Goal: Task Accomplishment & Management: Use online tool/utility

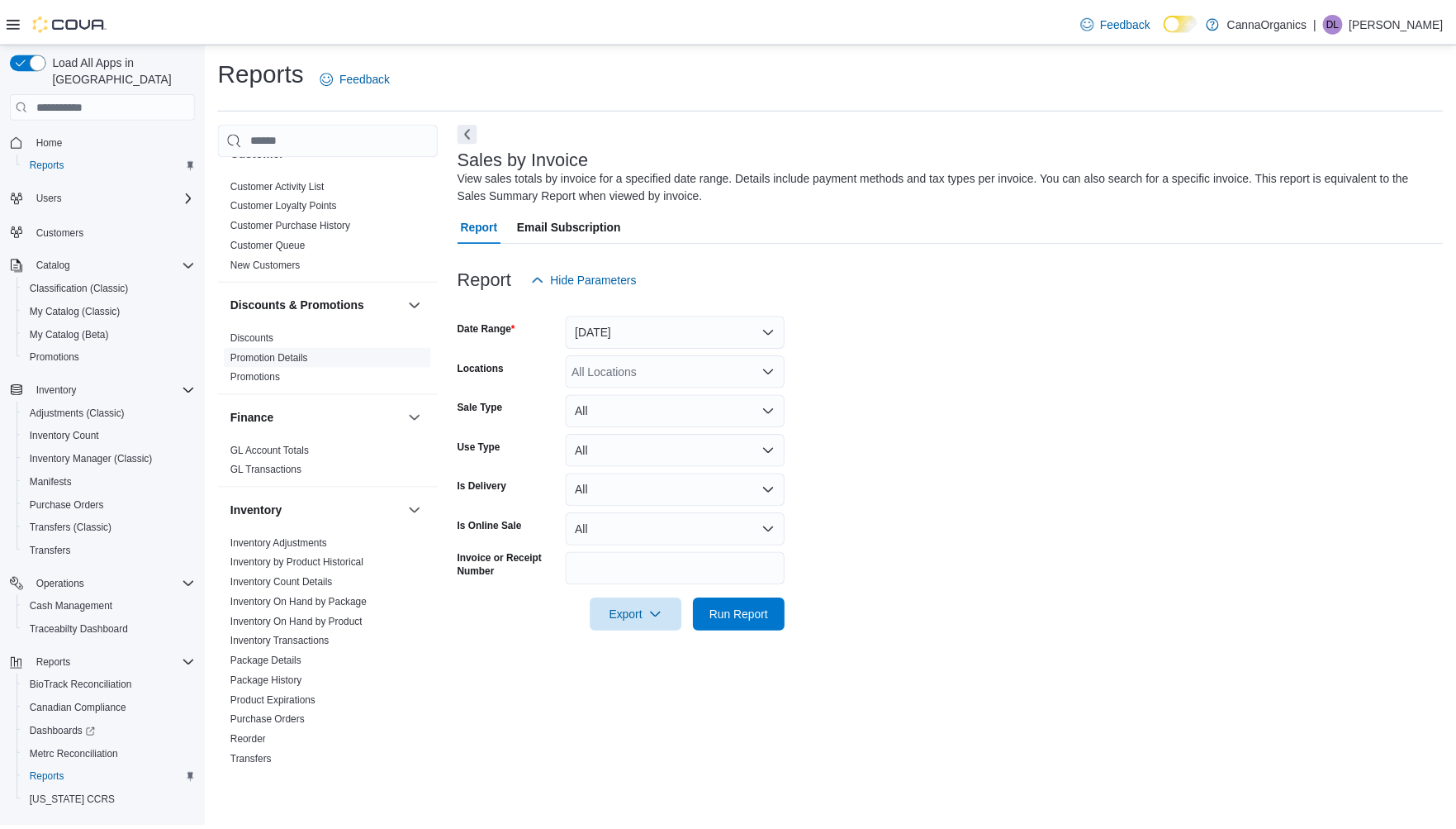
scroll to position [183, 0]
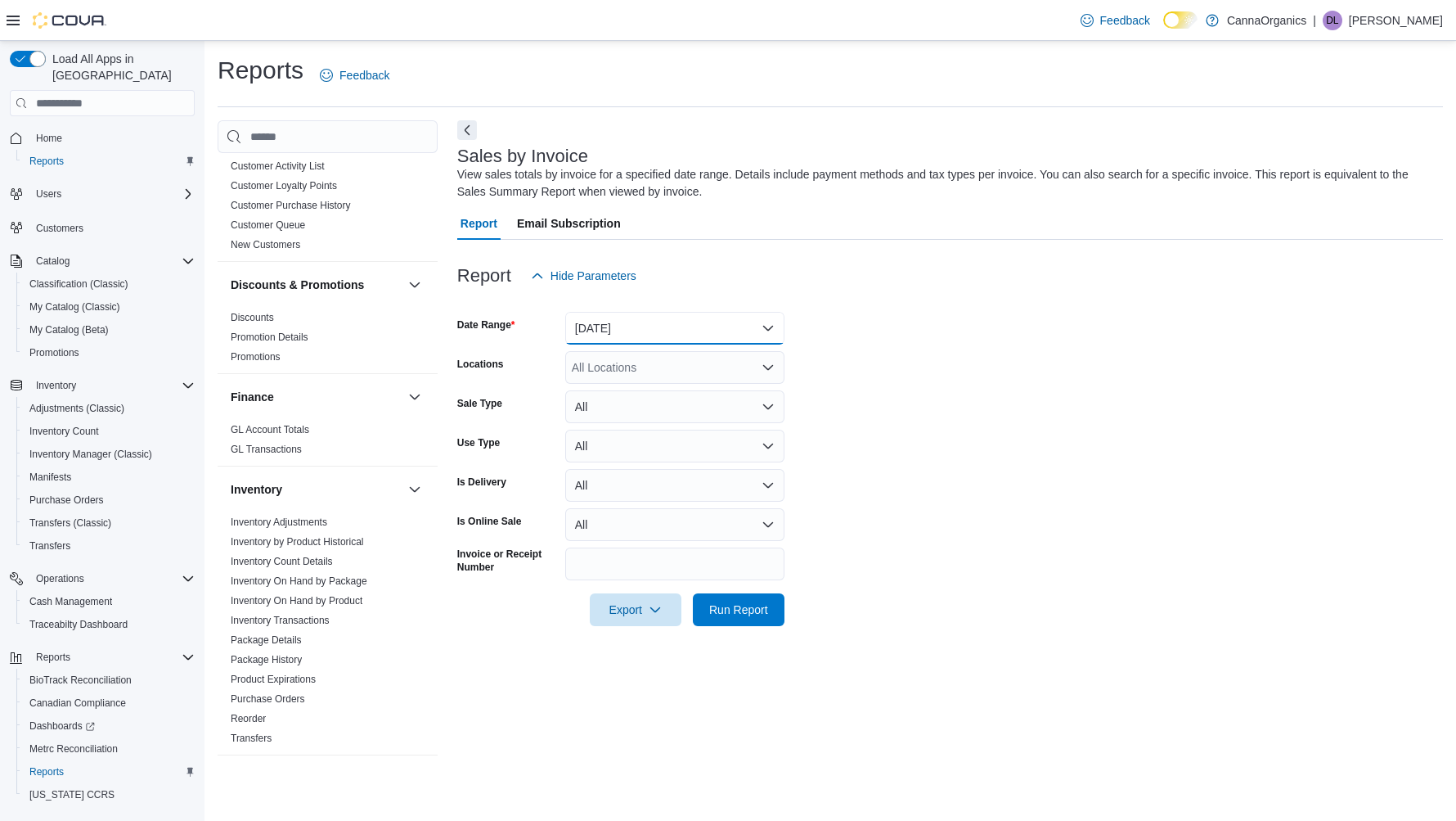
click at [638, 321] on button "[DATE]" at bounding box center [674, 327] width 219 height 32
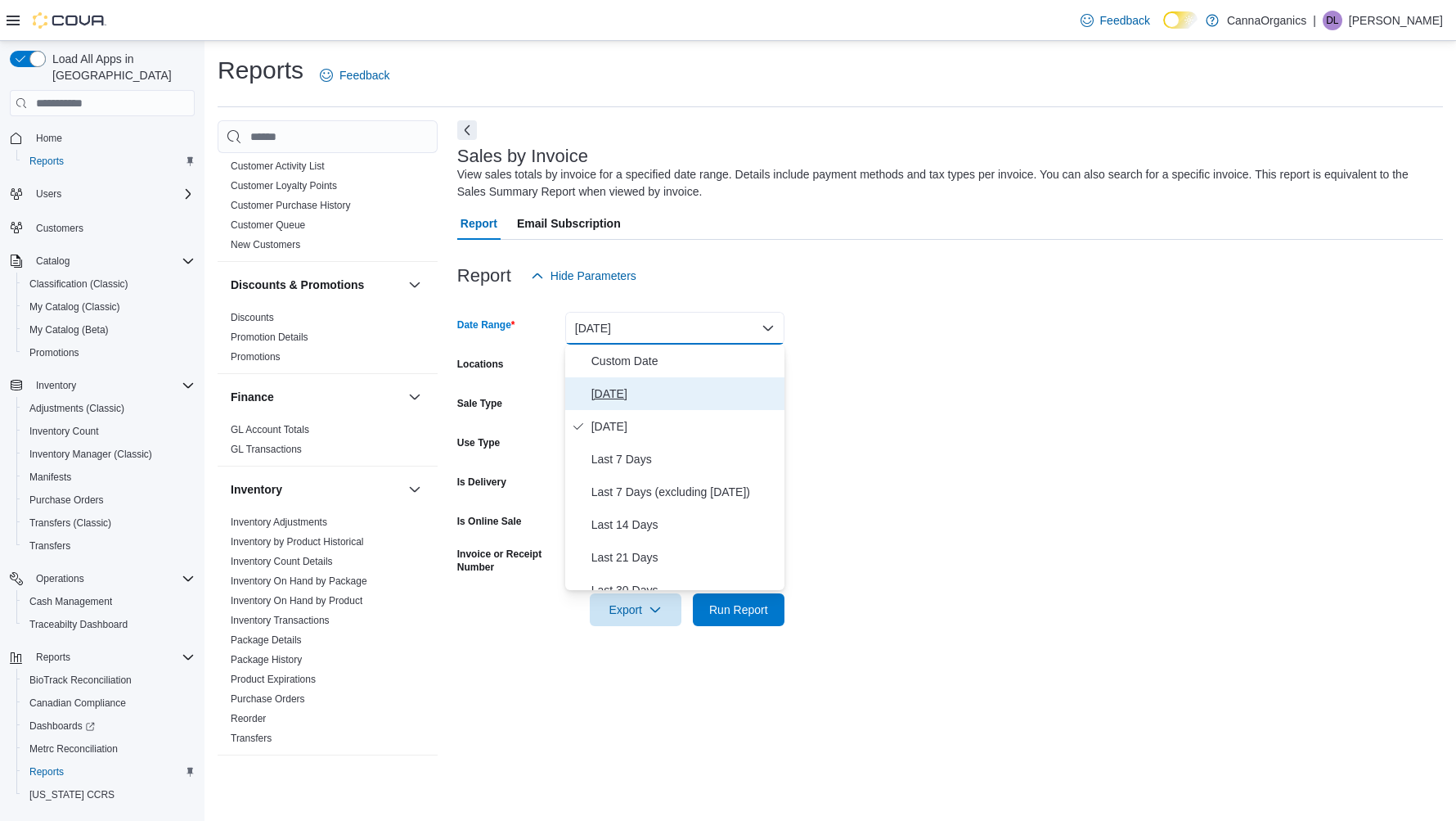
click at [600, 395] on span "[DATE]" at bounding box center [684, 394] width 187 height 20
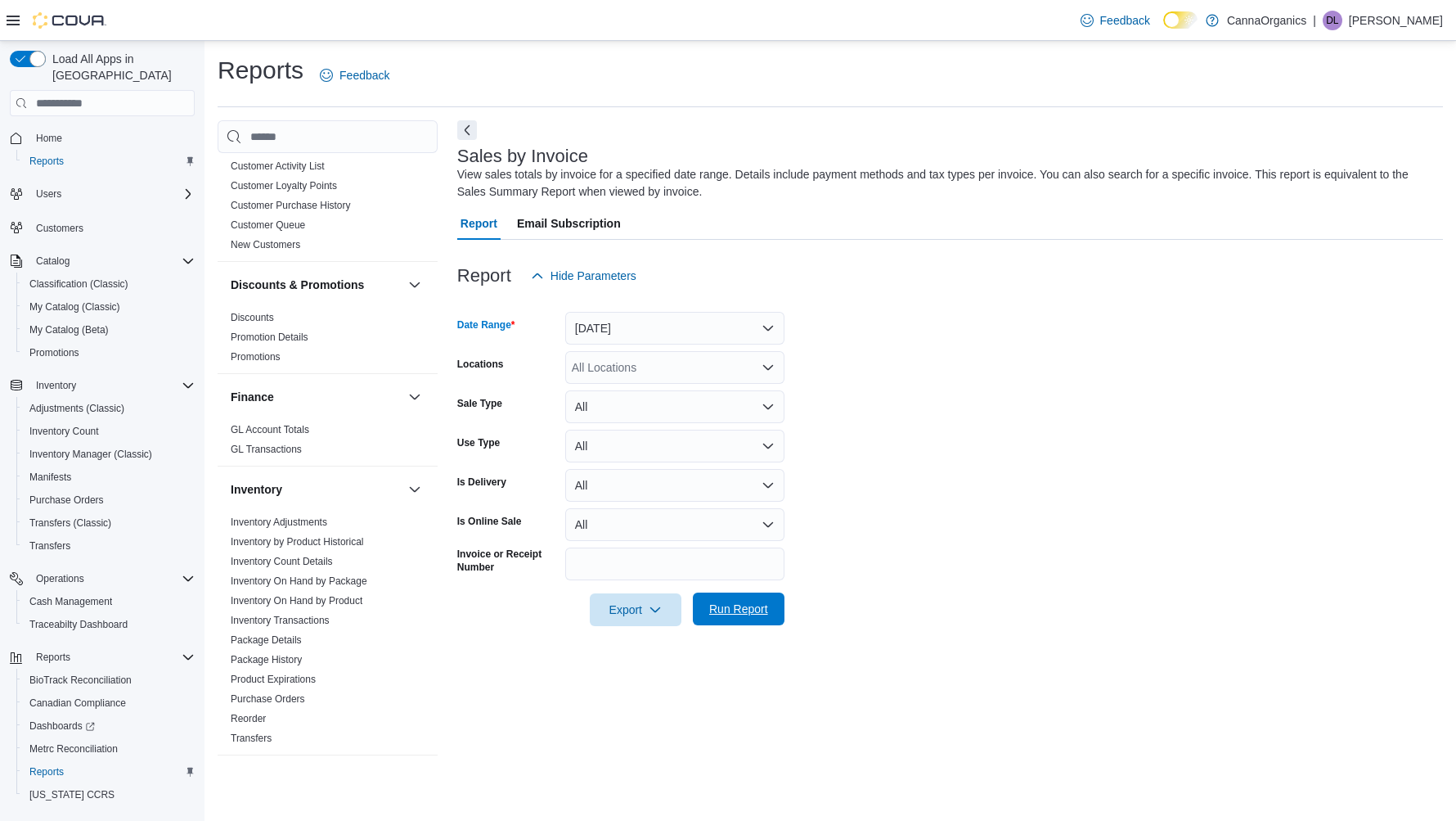
click at [734, 610] on span "Run Report" at bounding box center [738, 608] width 59 height 17
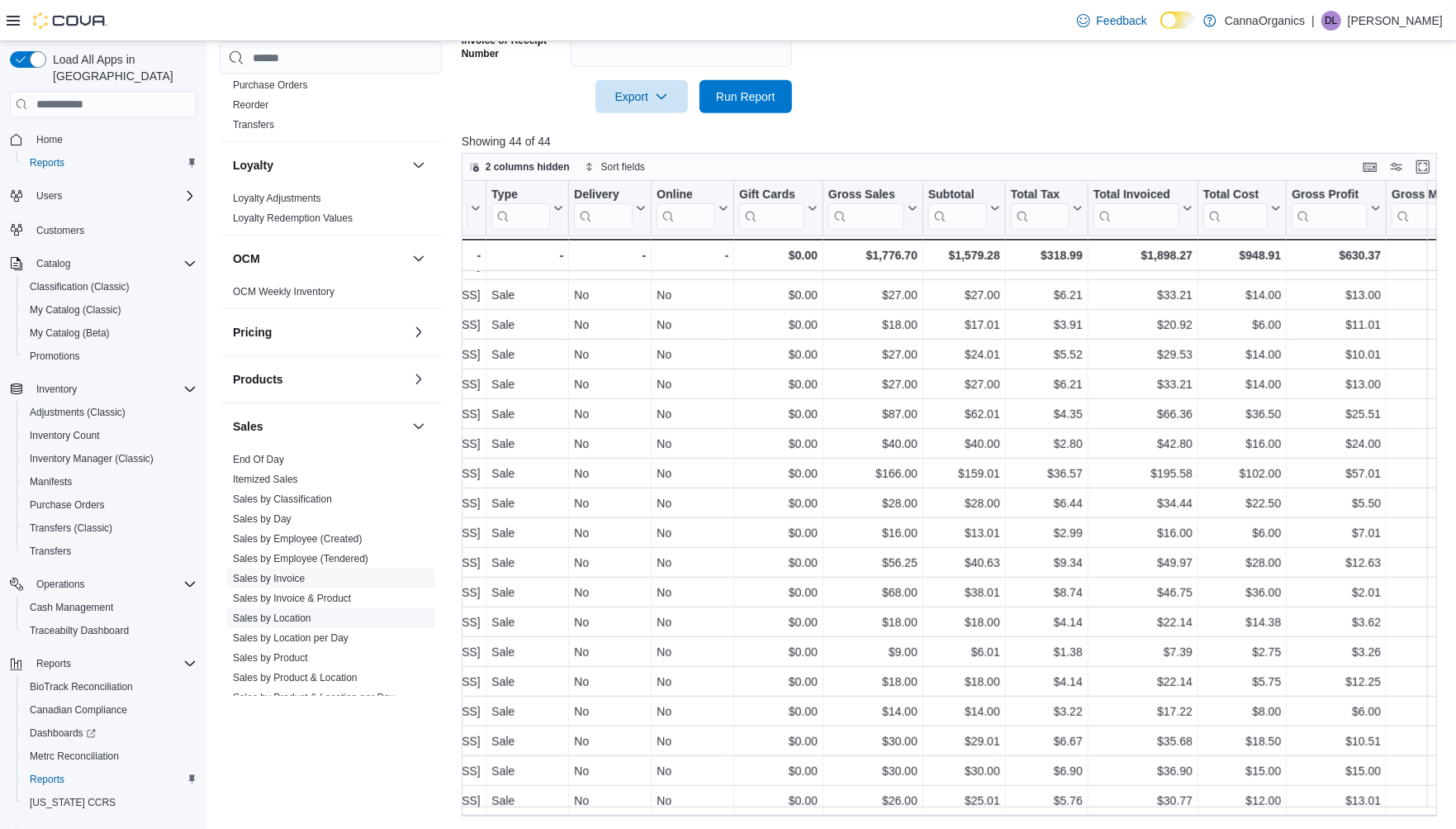
scroll to position [826, 0]
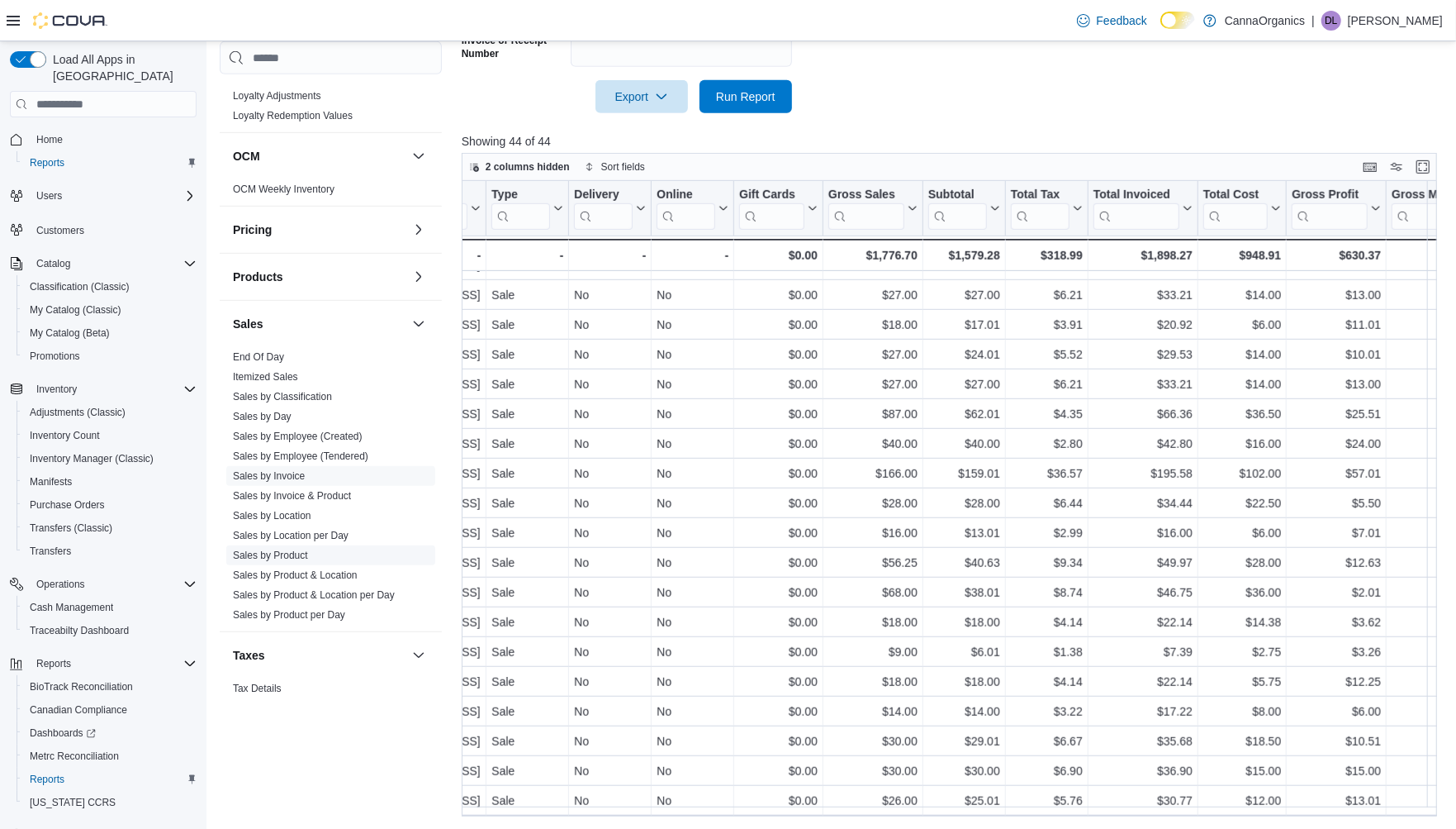
click at [280, 556] on link "Sales by Product" at bounding box center [271, 555] width 75 height 12
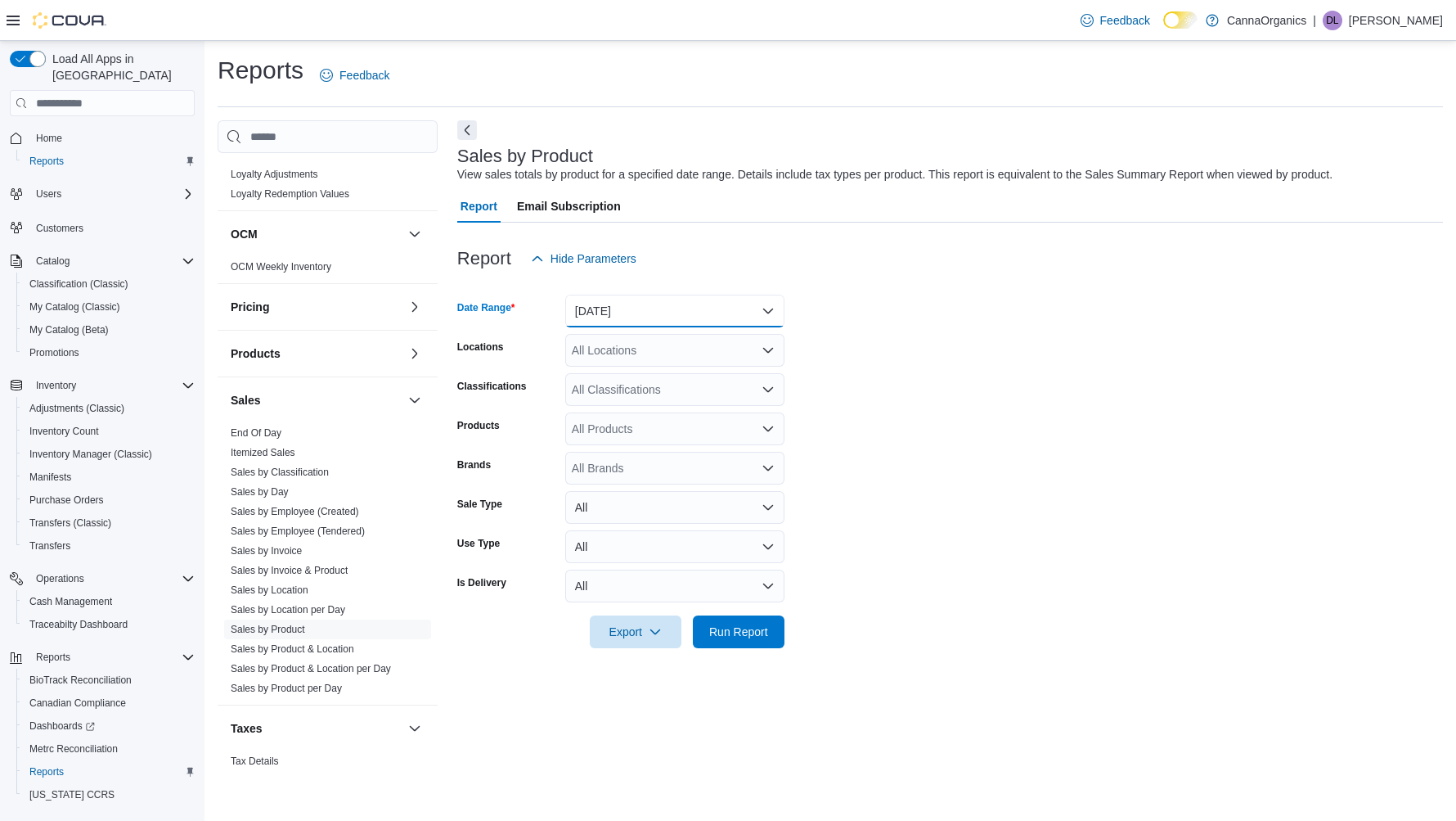
click at [598, 316] on button "[DATE]" at bounding box center [674, 310] width 219 height 32
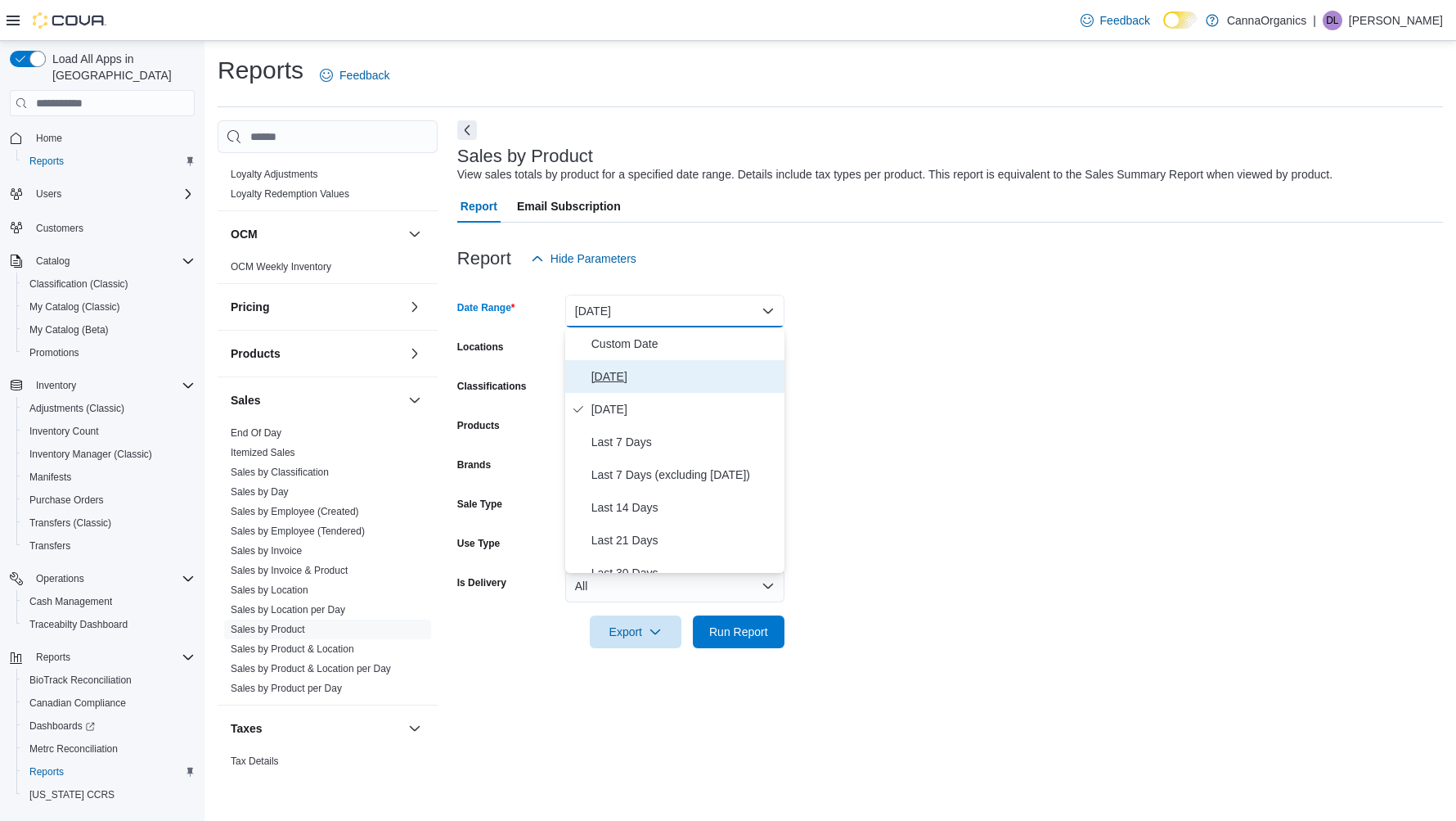
click at [606, 375] on span "[DATE]" at bounding box center [684, 376] width 187 height 20
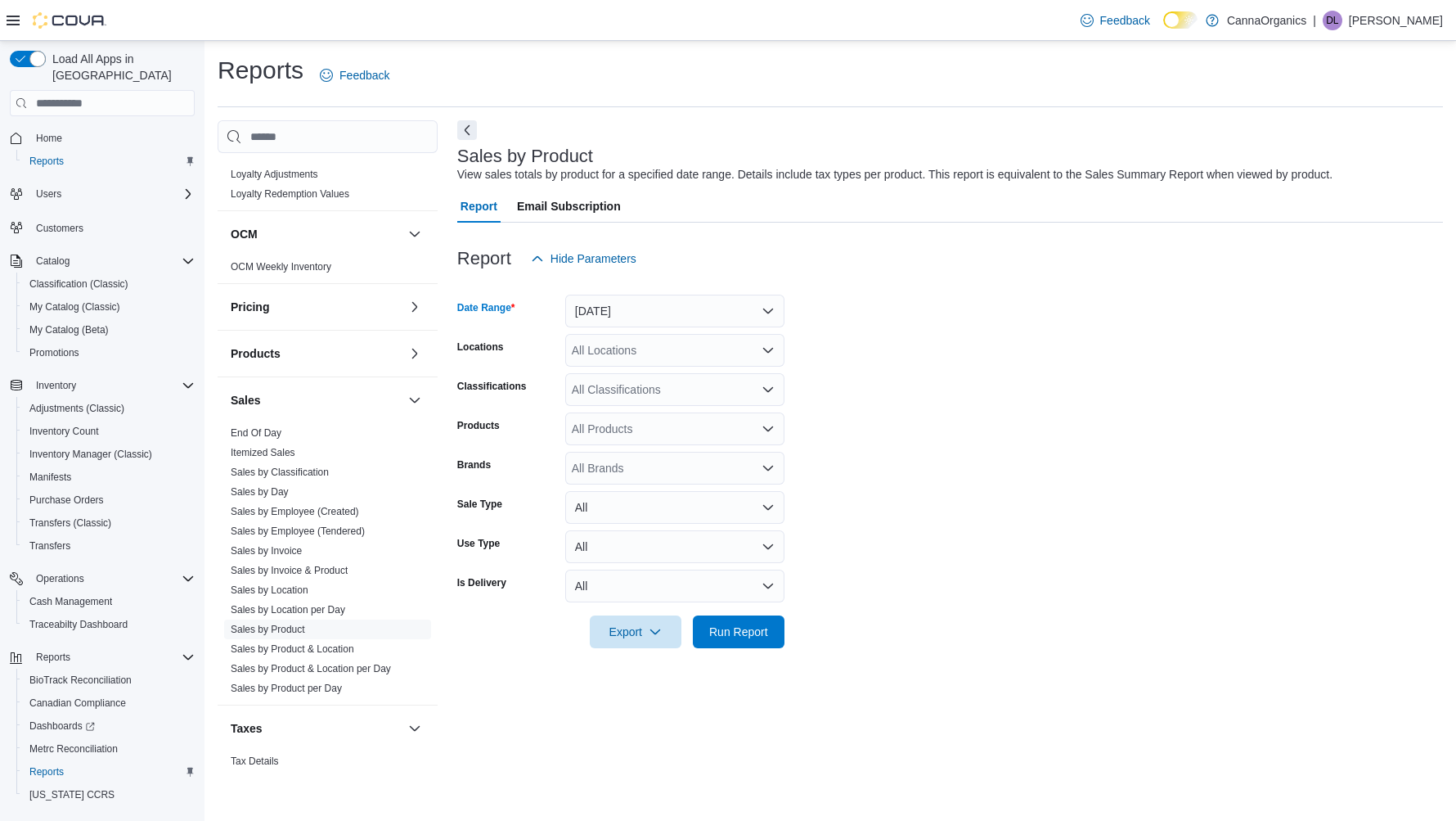
click at [661, 390] on div "All Classifications" at bounding box center [674, 389] width 219 height 32
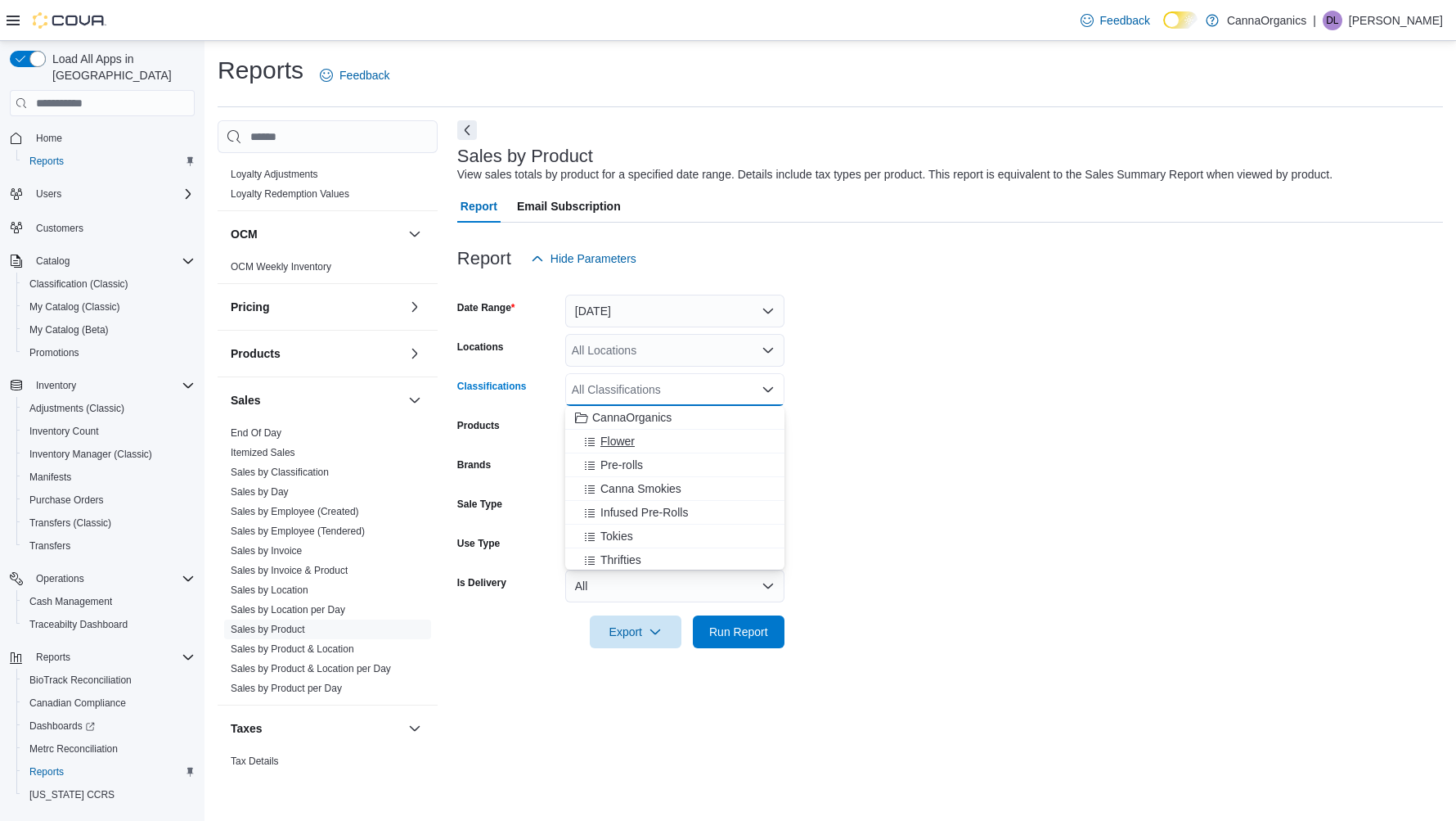
click at [631, 439] on span "Flower" at bounding box center [617, 441] width 34 height 17
click at [631, 445] on span "Pre-rolls" at bounding box center [620, 441] width 42 height 17
click at [631, 445] on span "Canna Smokies" at bounding box center [640, 441] width 81 height 17
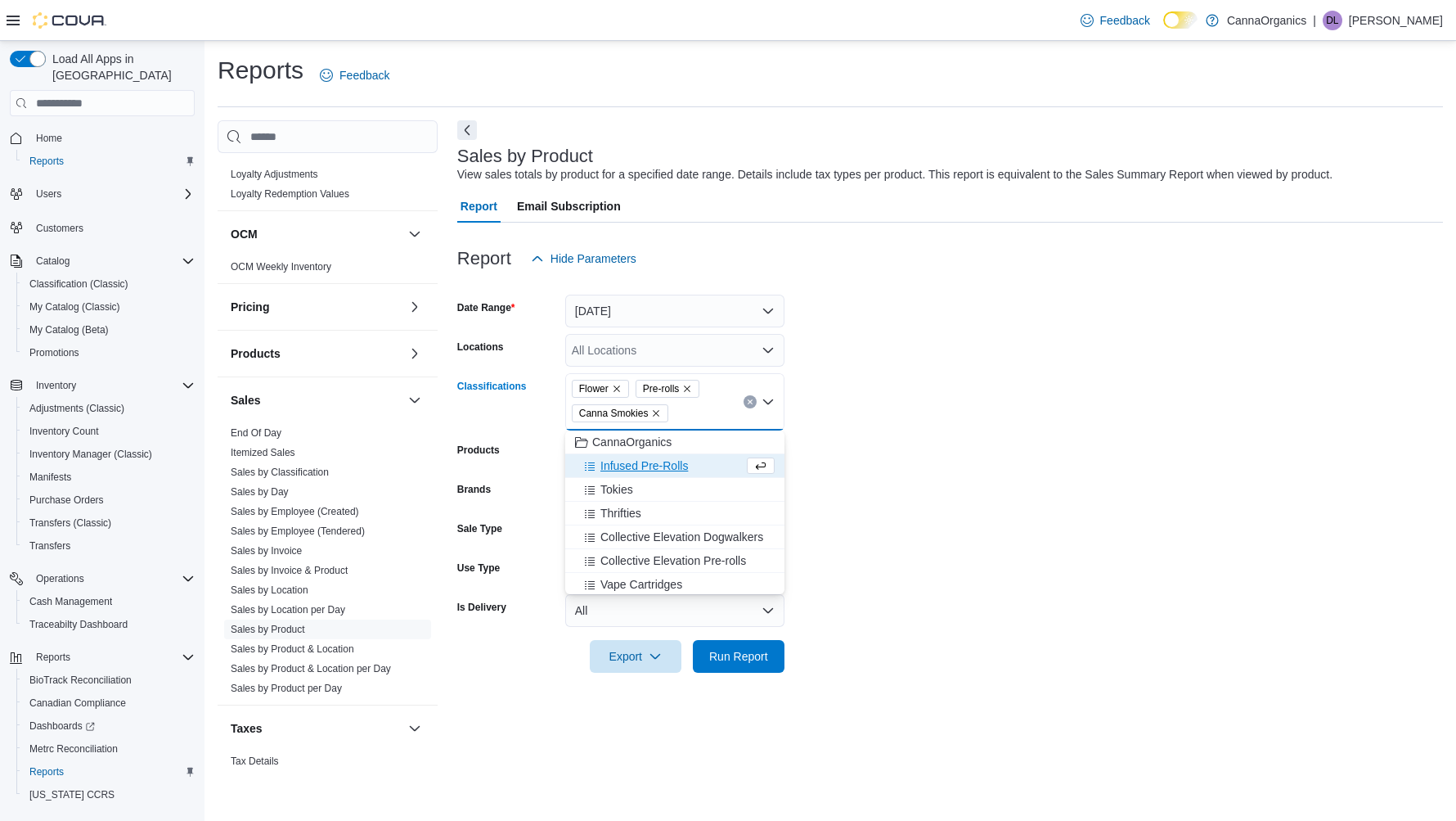
click at [632, 463] on span "Infused Pre-Rolls" at bounding box center [643, 465] width 87 height 17
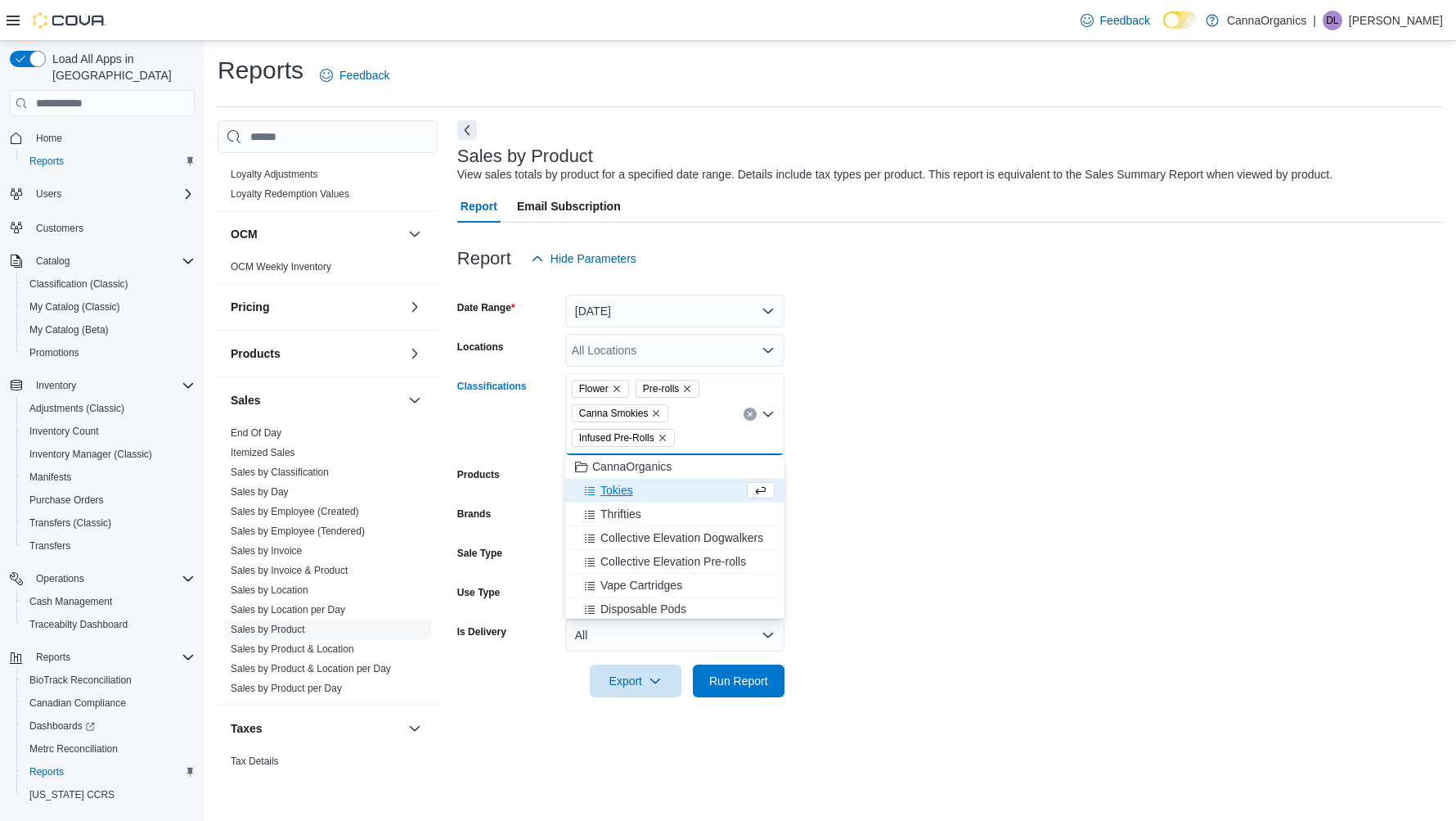
click at [625, 491] on span "Tokies" at bounding box center [616, 490] width 32 height 17
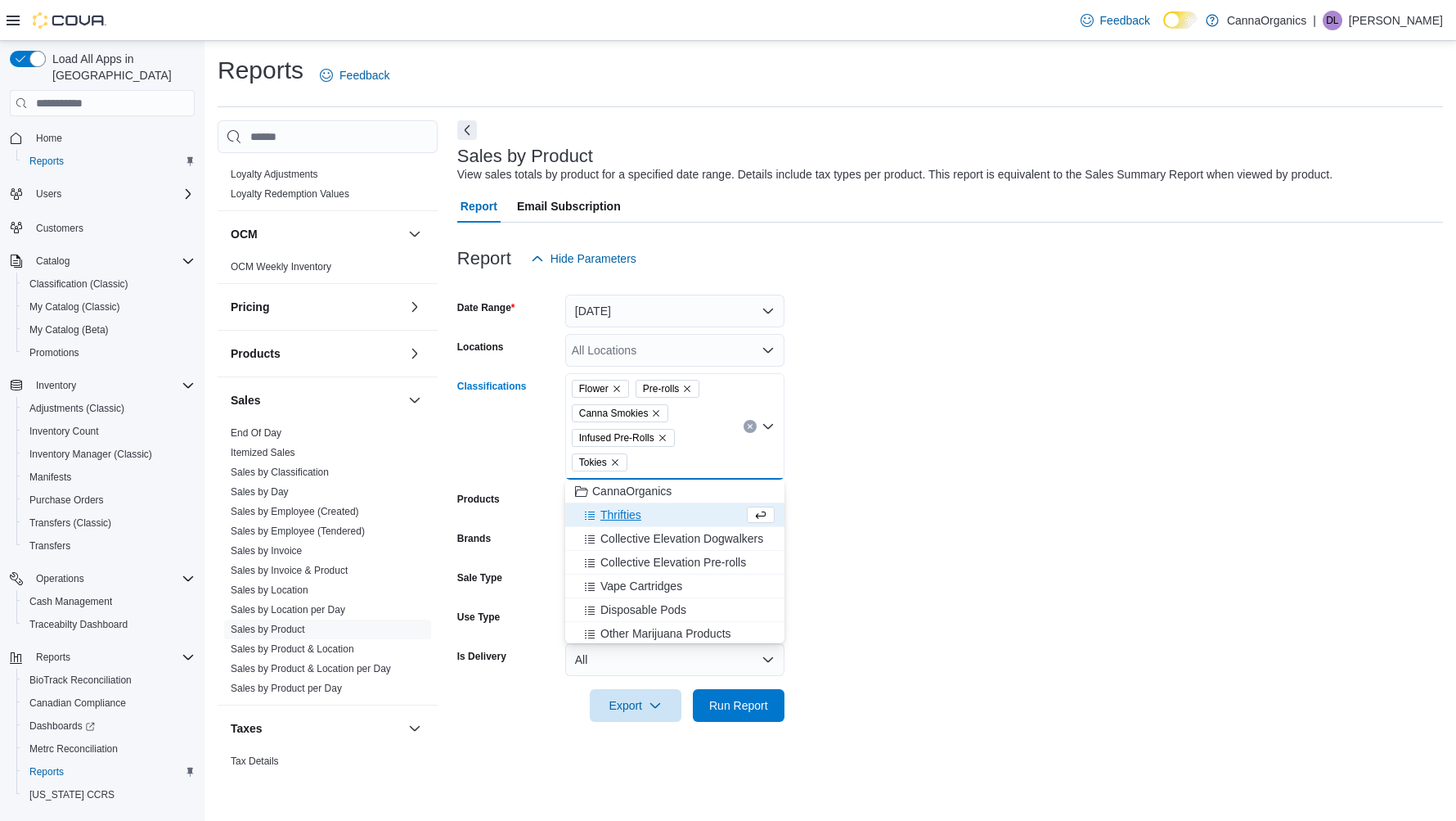
click at [623, 512] on span "Thrifties" at bounding box center [620, 515] width 41 height 17
click at [627, 516] on span "Collective Elevation Dogwalkers" at bounding box center [681, 515] width 163 height 17
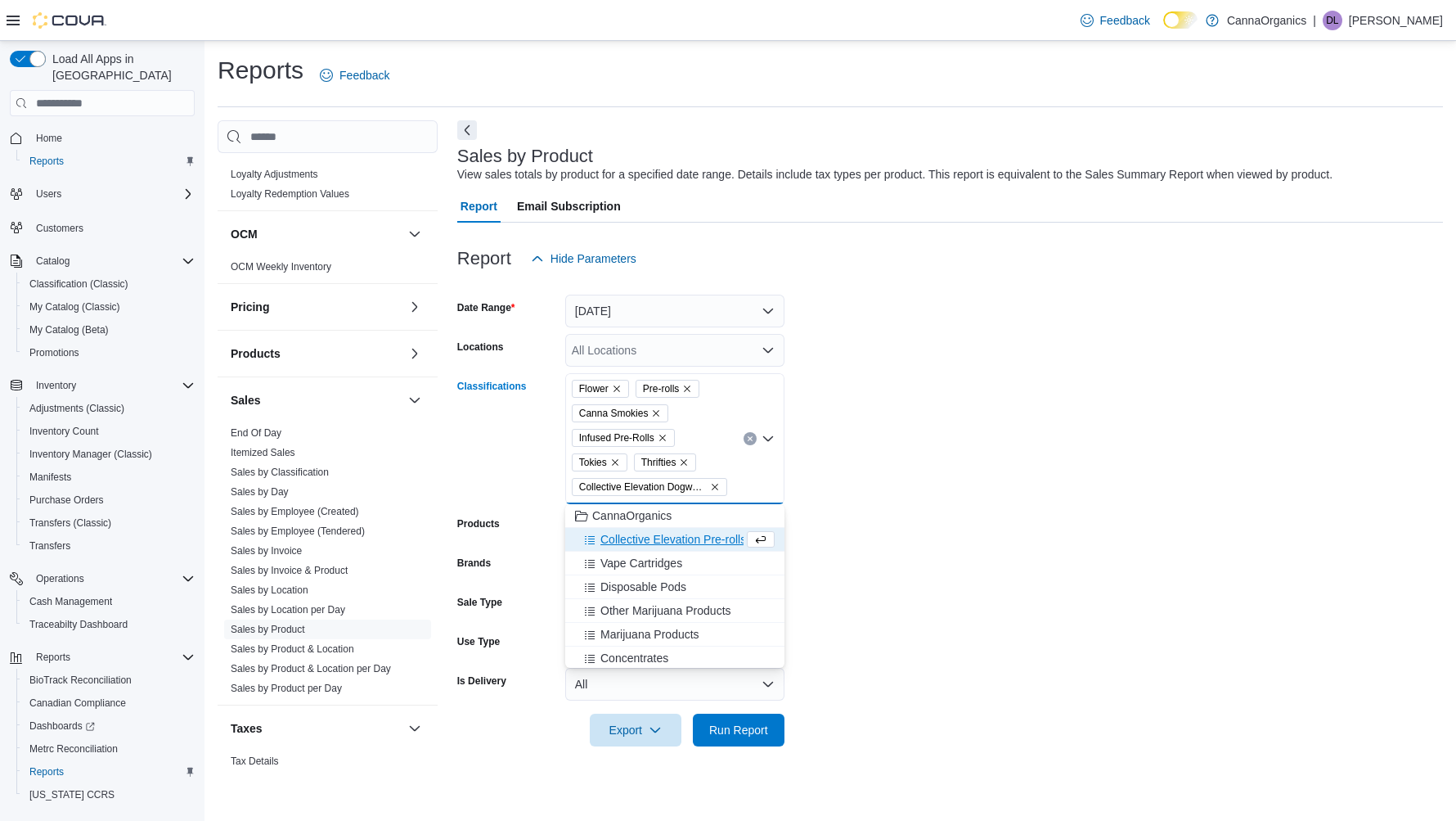
click at [631, 531] on span "Collective Elevation Pre-rolls" at bounding box center [673, 539] width 145 height 17
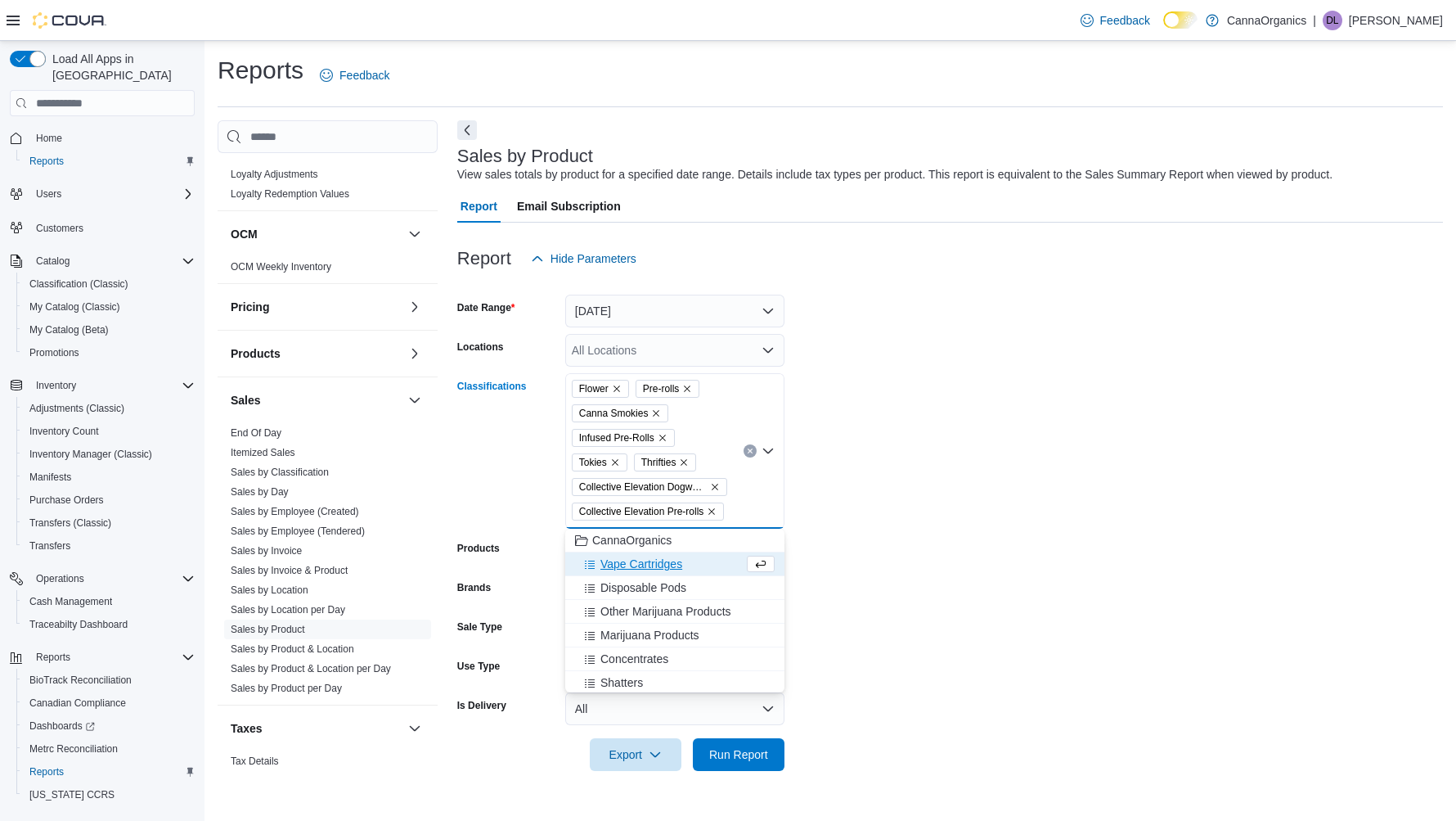
click at [633, 563] on span "Vape Cartridges" at bounding box center [640, 564] width 81 height 17
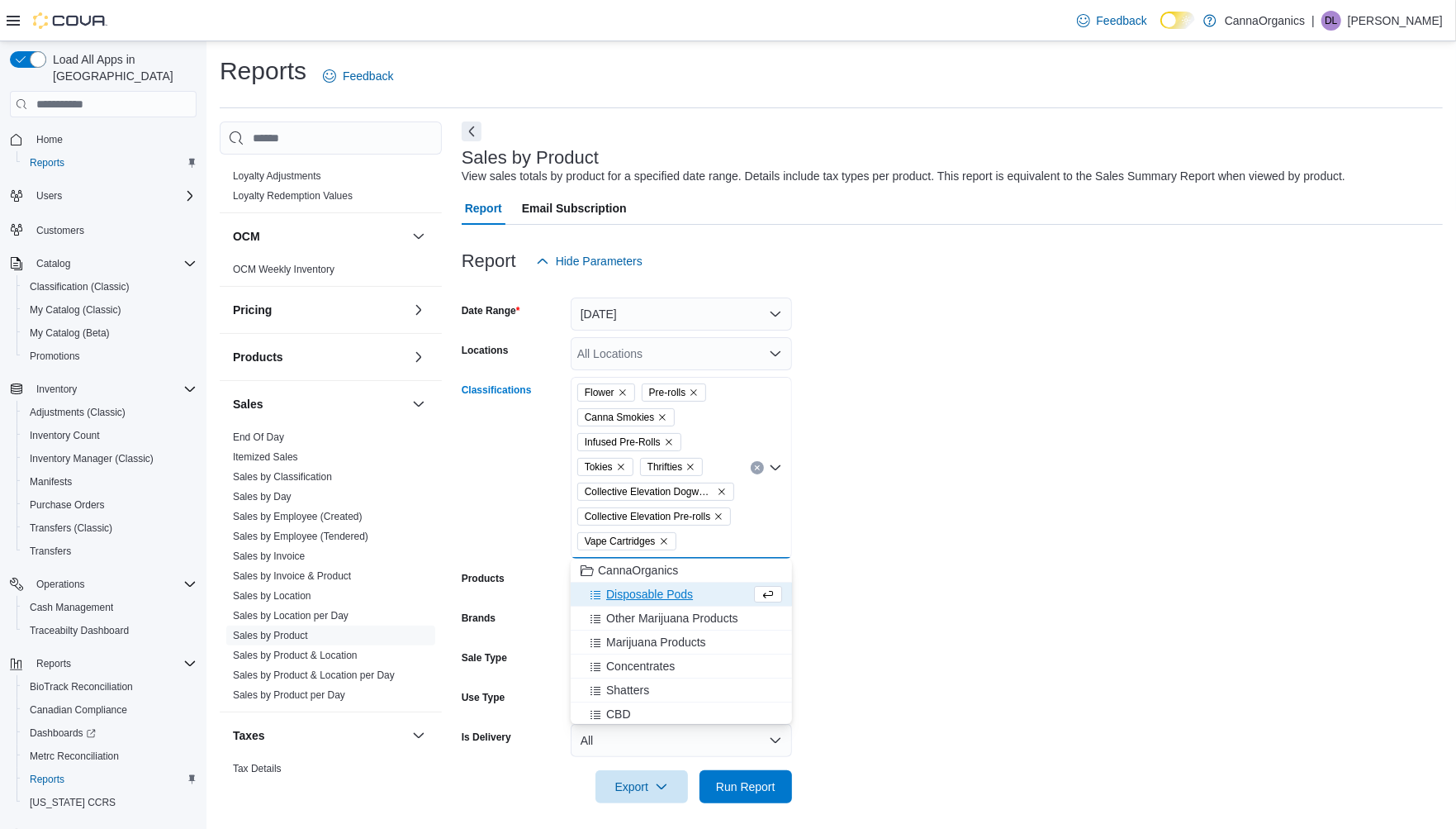
click at [646, 592] on span "Disposable Pods" at bounding box center [648, 594] width 86 height 17
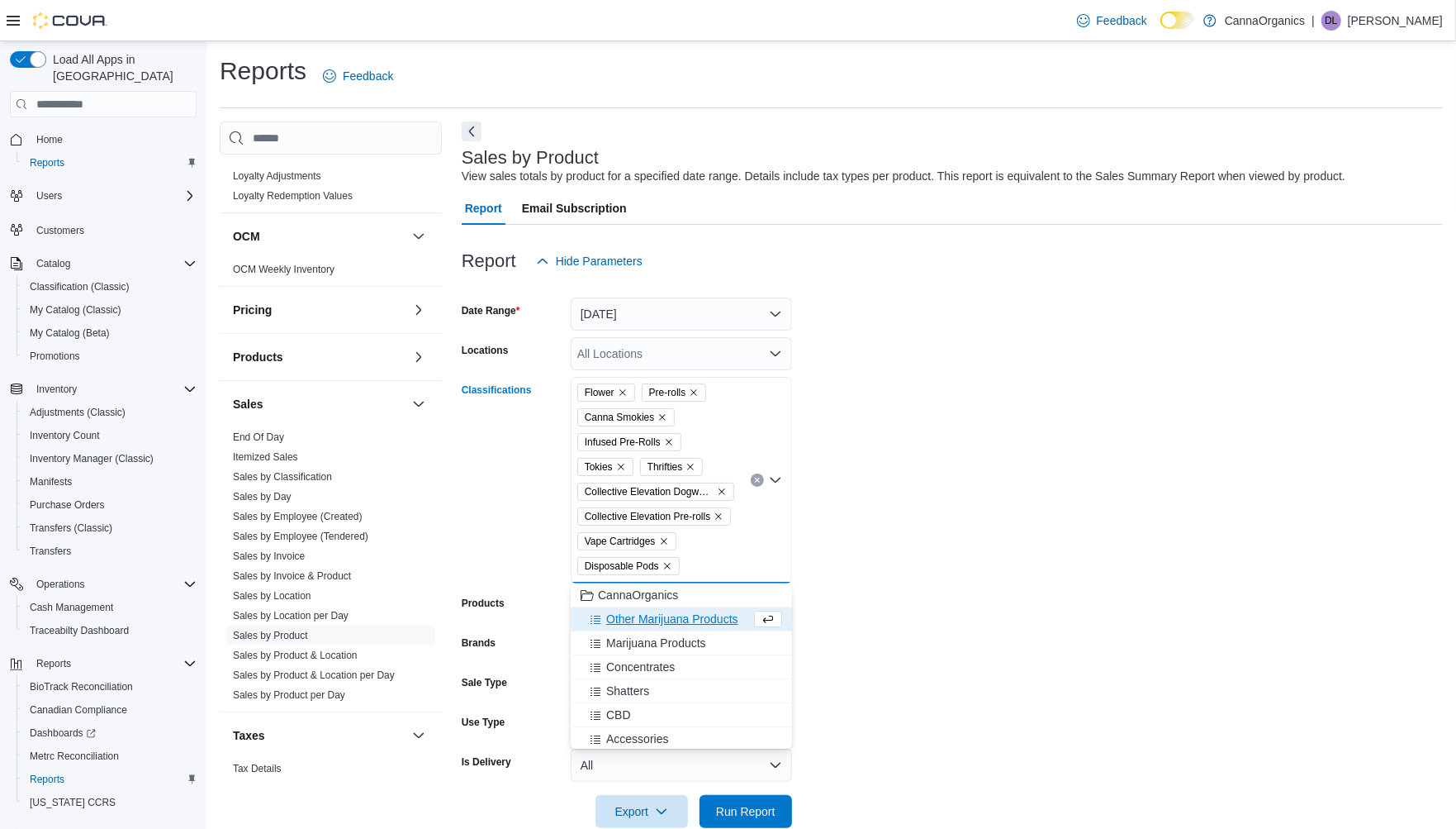
click at [658, 620] on span "Other Marijuana Products" at bounding box center [671, 619] width 132 height 17
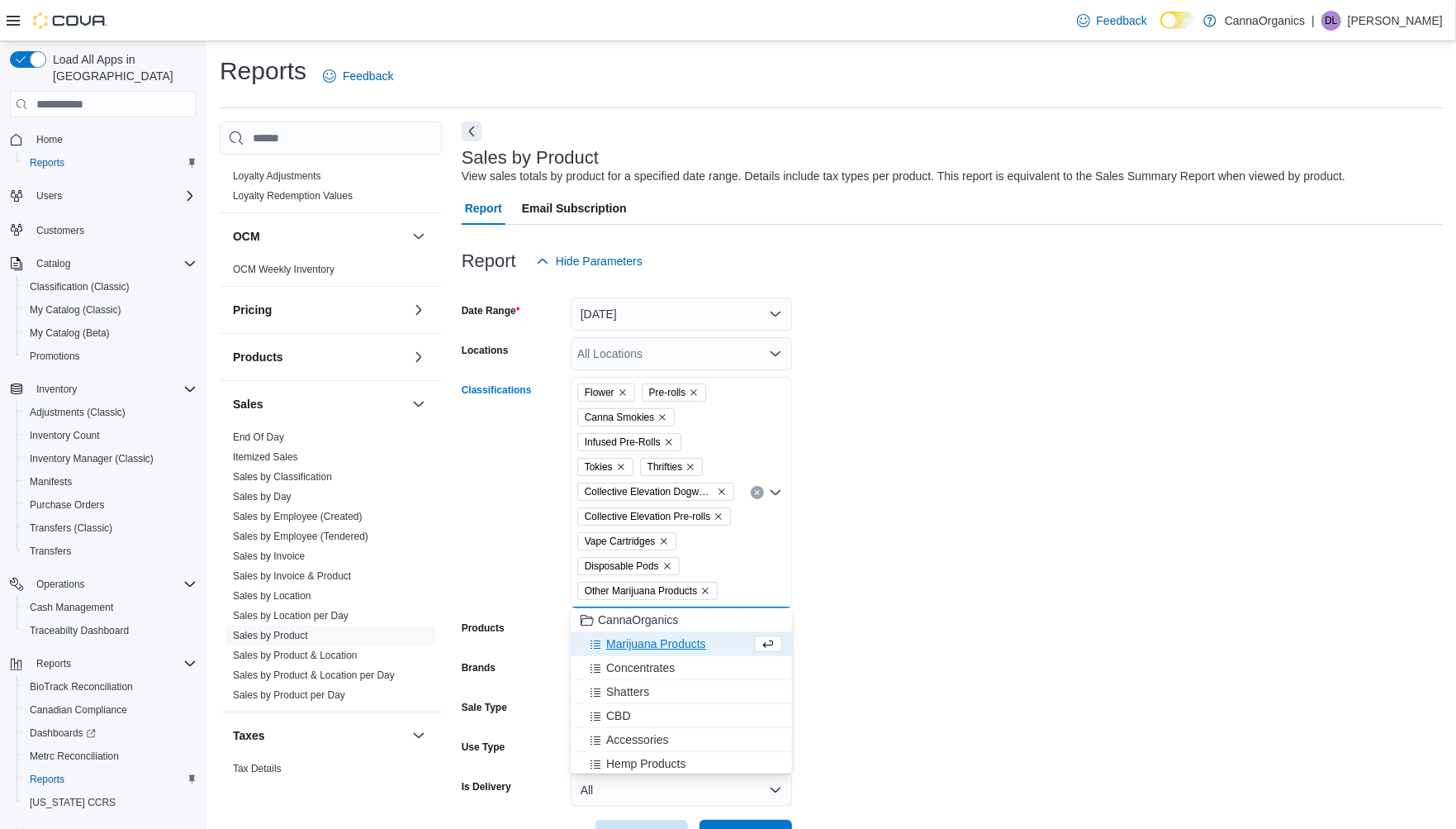
click at [670, 647] on span "Marijuana Products" at bounding box center [655, 644] width 100 height 17
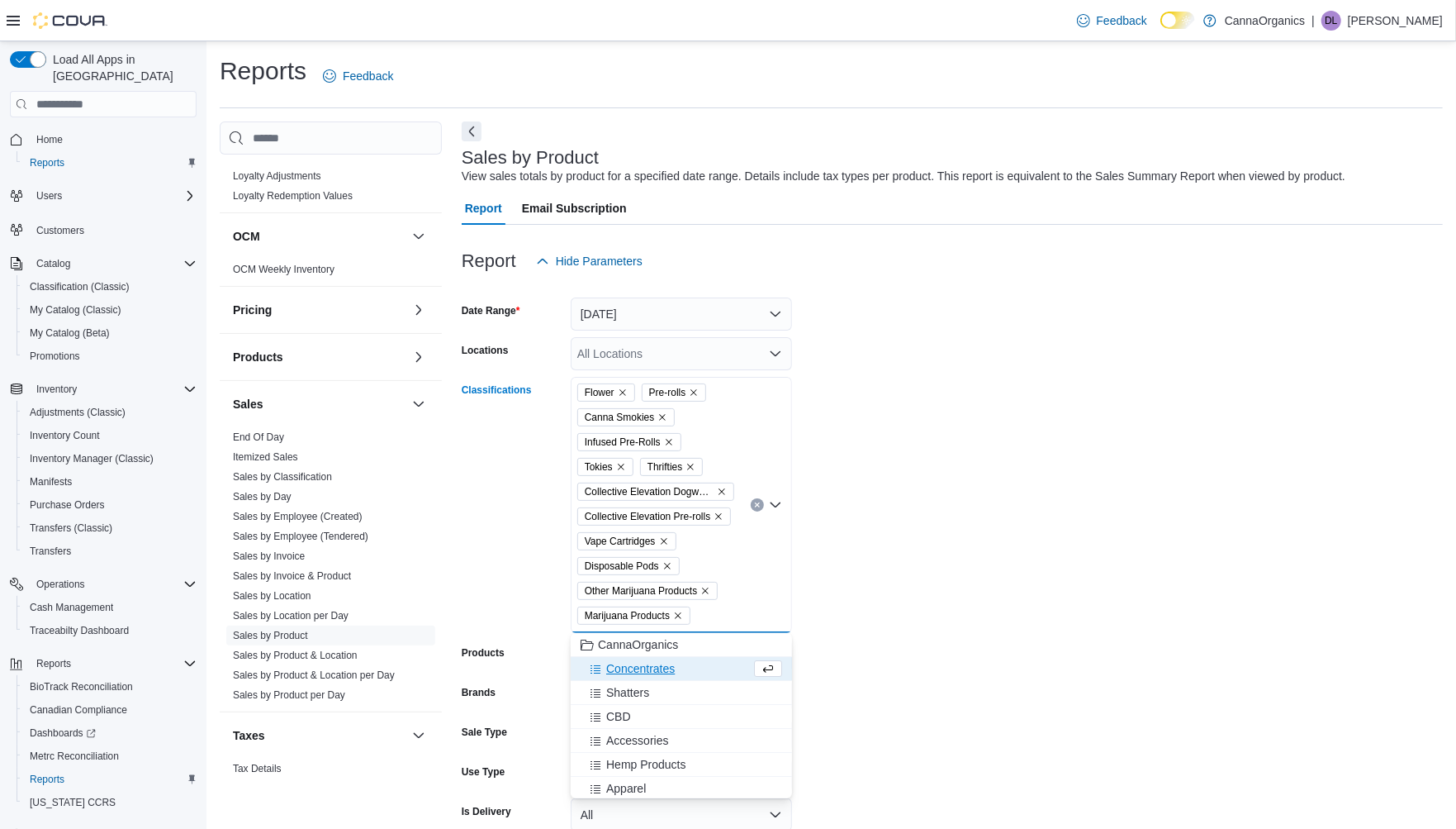
click at [672, 665] on span "Concentrates" at bounding box center [639, 668] width 68 height 17
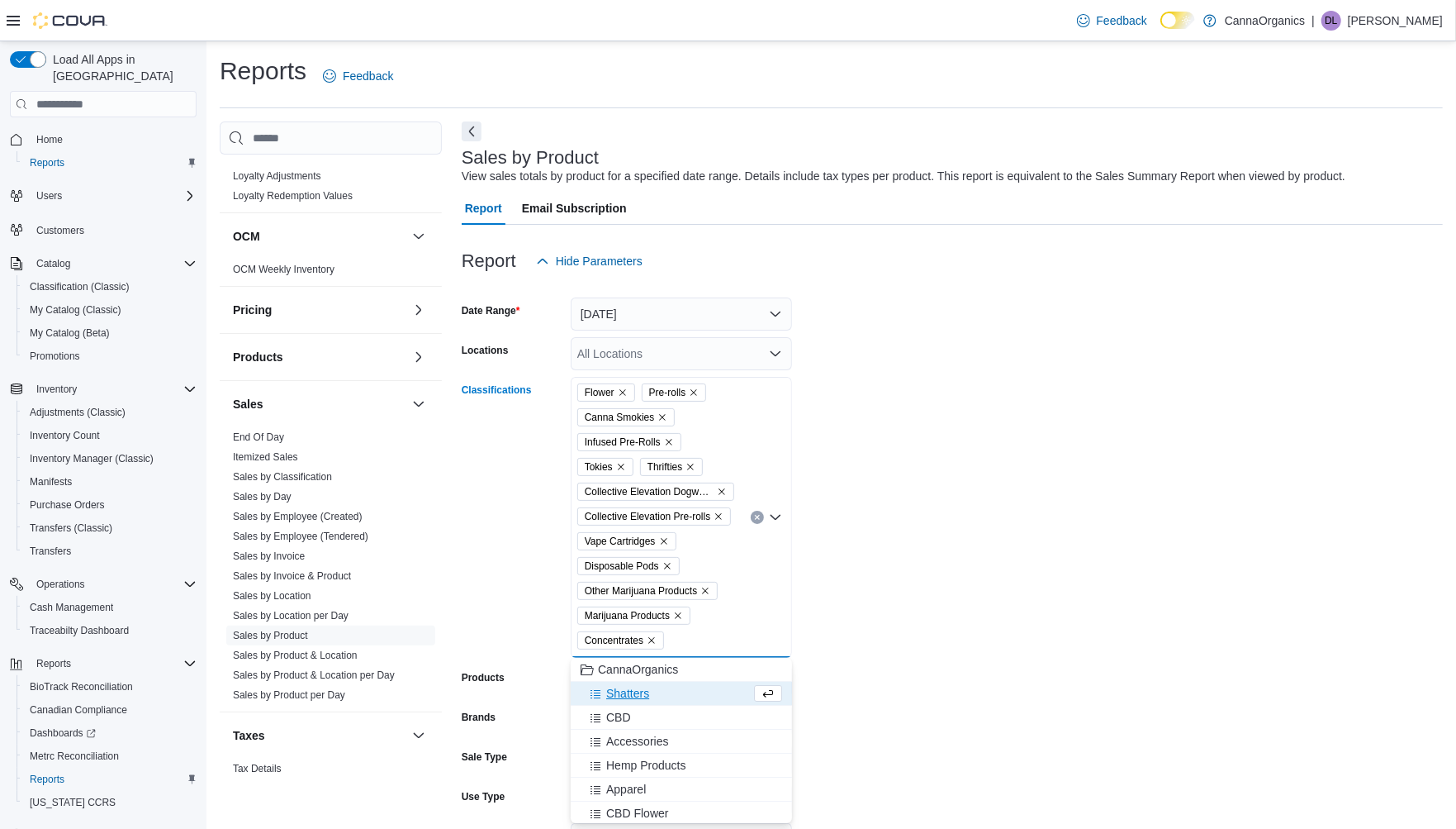
click at [645, 690] on span "Shatters" at bounding box center [626, 693] width 43 height 17
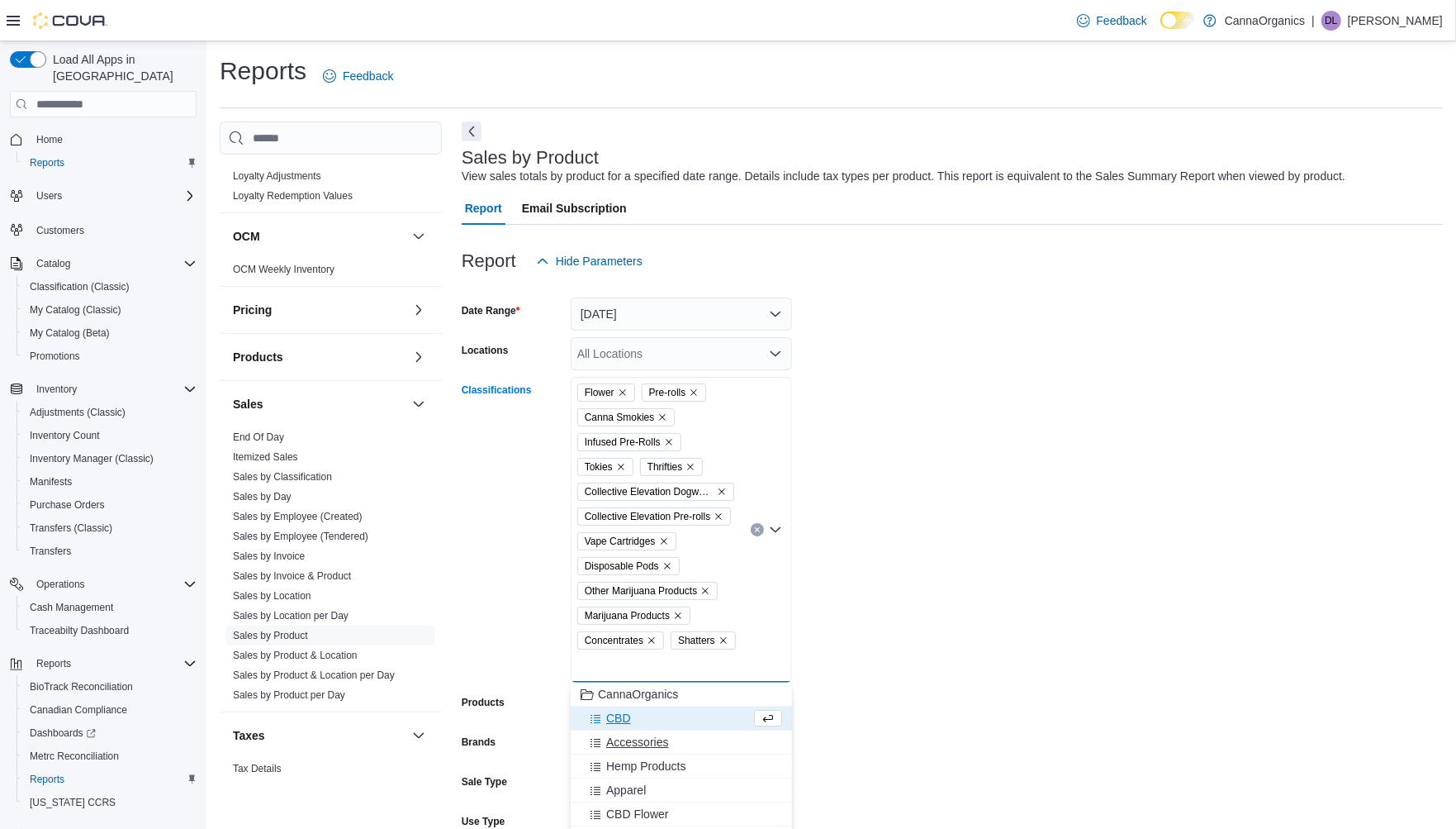
scroll to position [51, 0]
click at [661, 784] on span "Collective Elevation Infused Dogwalkers" at bounding box center [708, 787] width 205 height 17
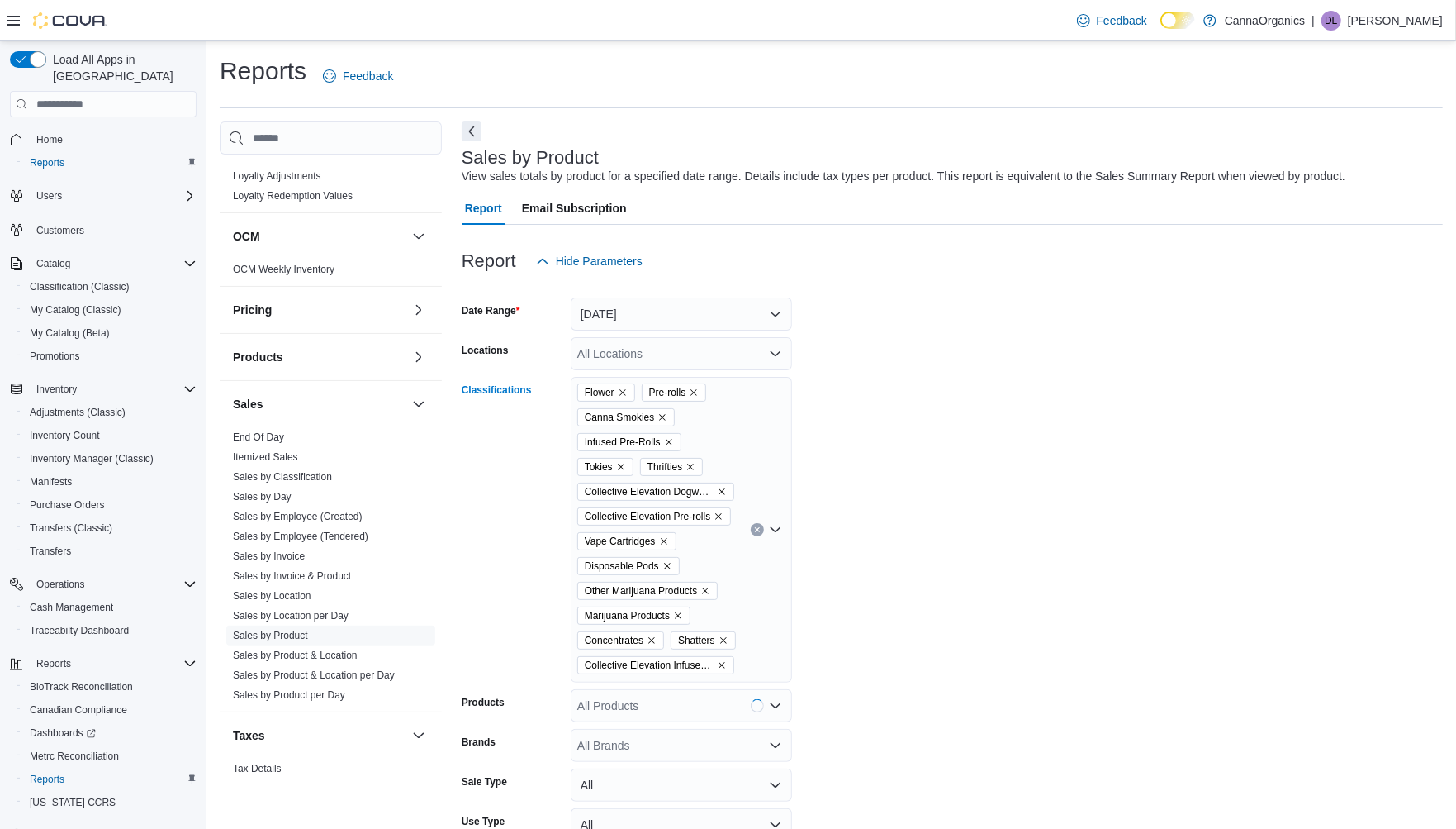
scroll to position [91, 0]
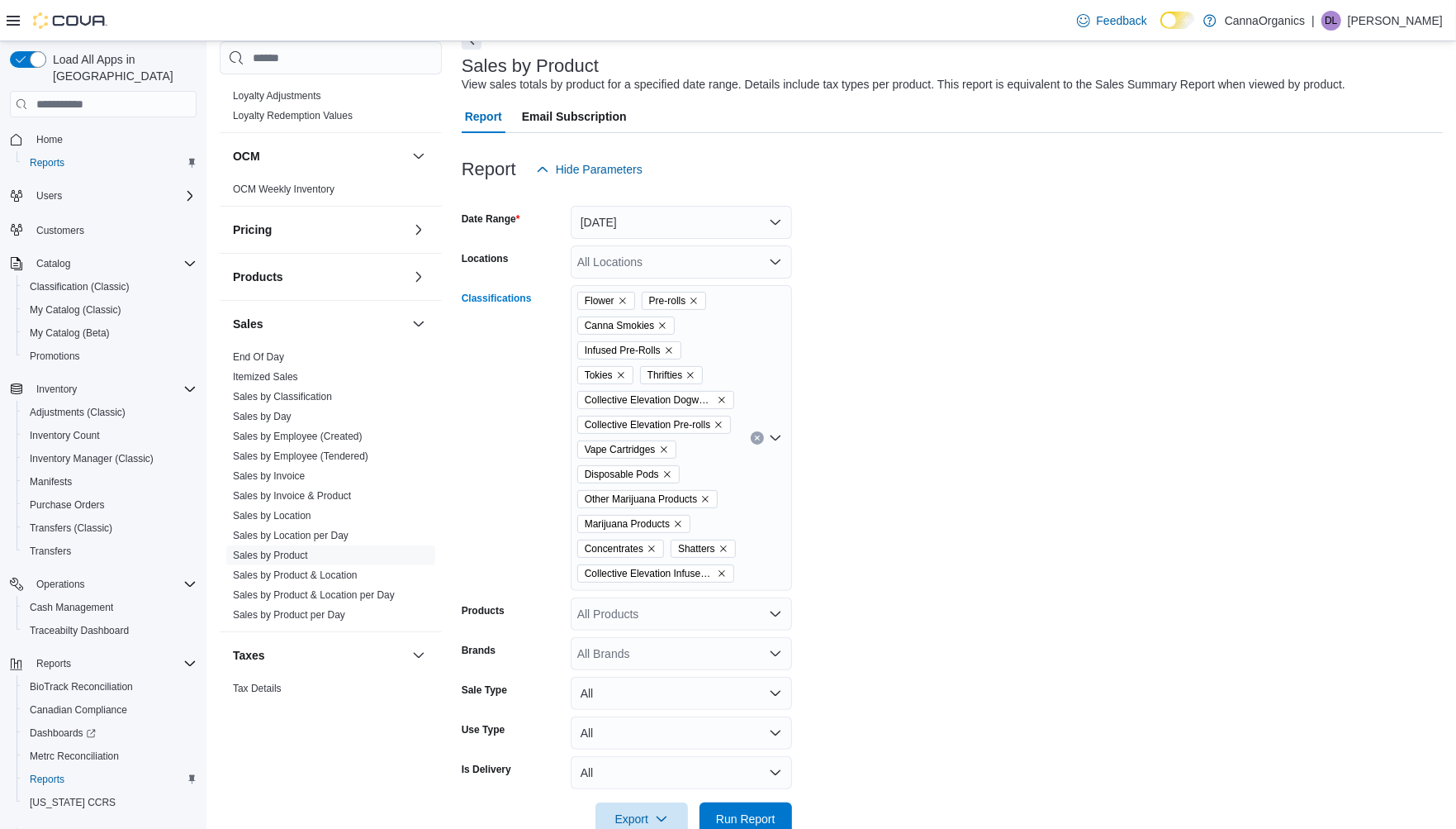
click at [774, 433] on icon "Open list of options" at bounding box center [775, 437] width 13 height 13
click at [662, 740] on span "Collective Elevation Concentrates" at bounding box center [692, 746] width 172 height 17
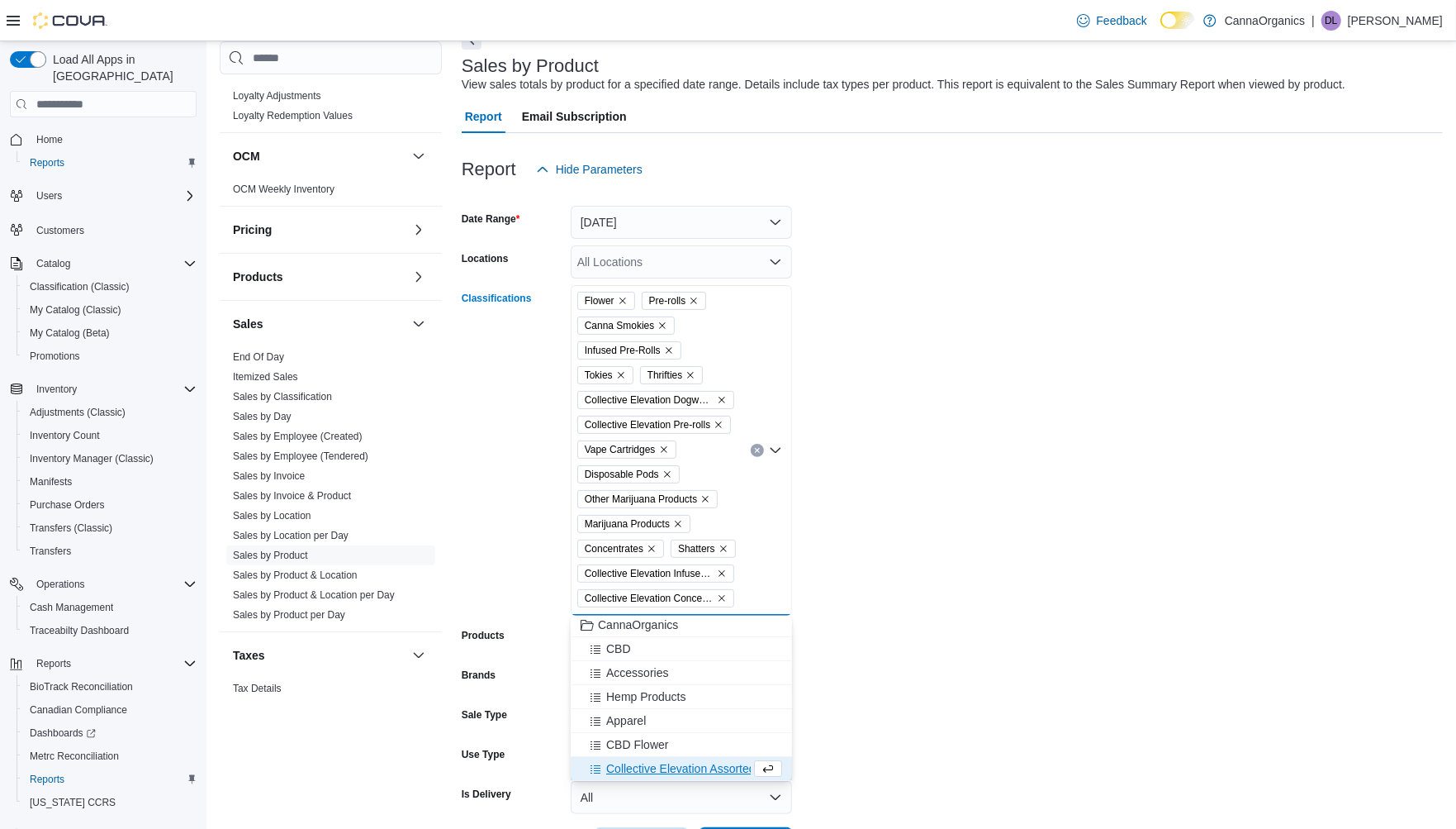
click at [702, 767] on span "Collective Elevation Assorted Edibles" at bounding box center [701, 768] width 190 height 17
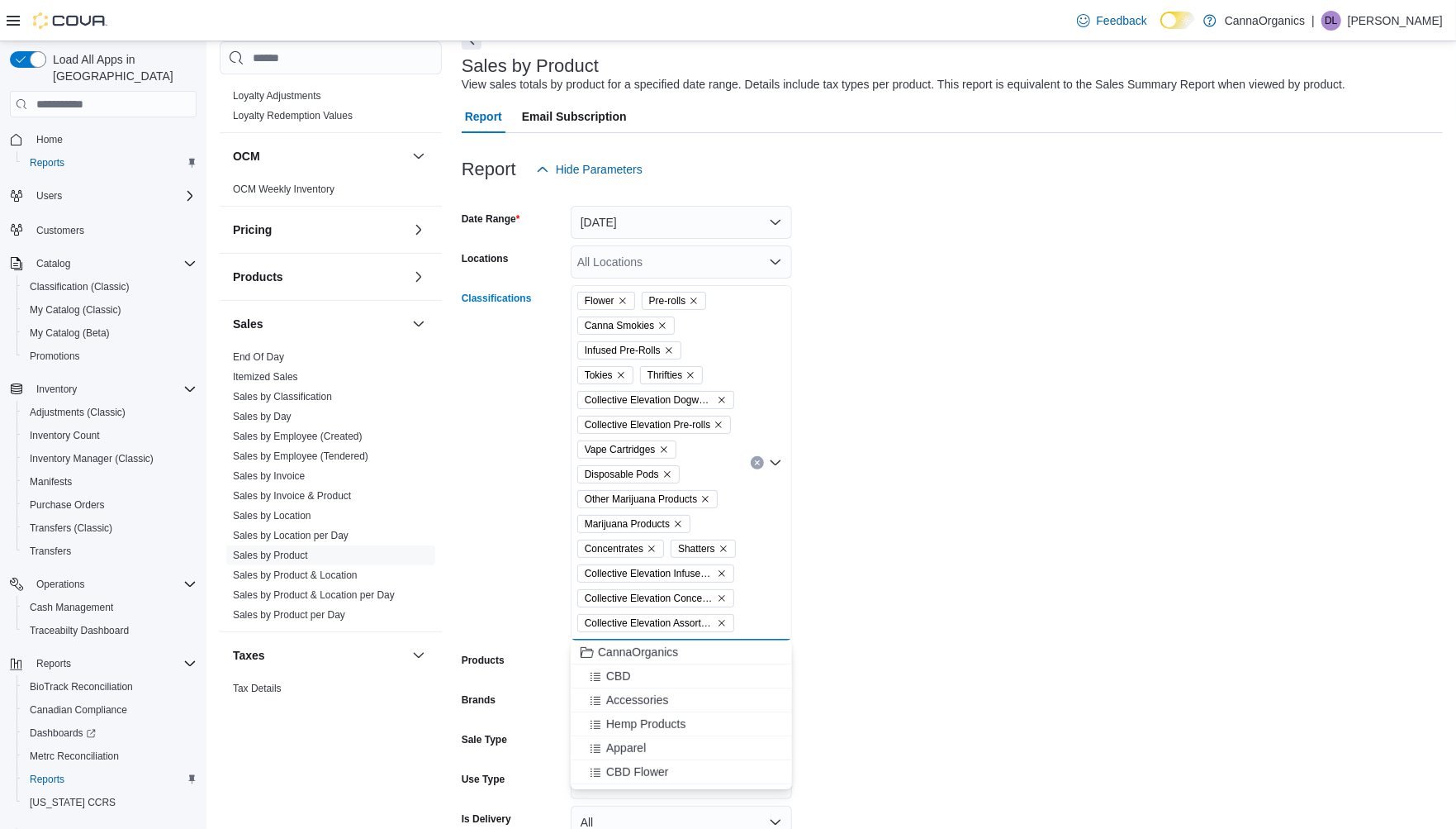
scroll to position [0, 0]
click at [953, 568] on form "Date Range [DATE] Locations All Locations Classifications Flower Pre-rolls Cann…" at bounding box center [952, 534] width 981 height 699
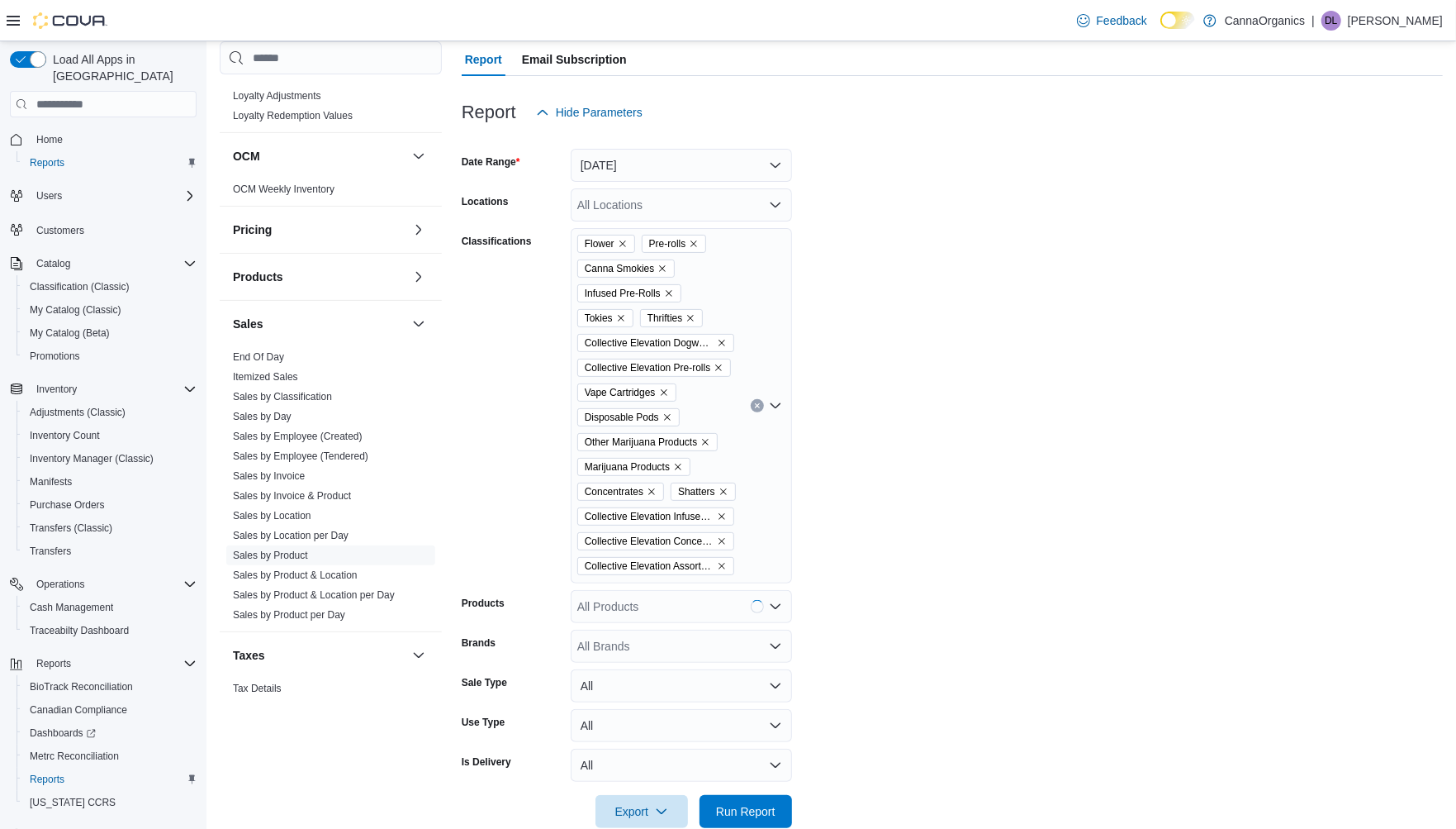
scroll to position [179, 0]
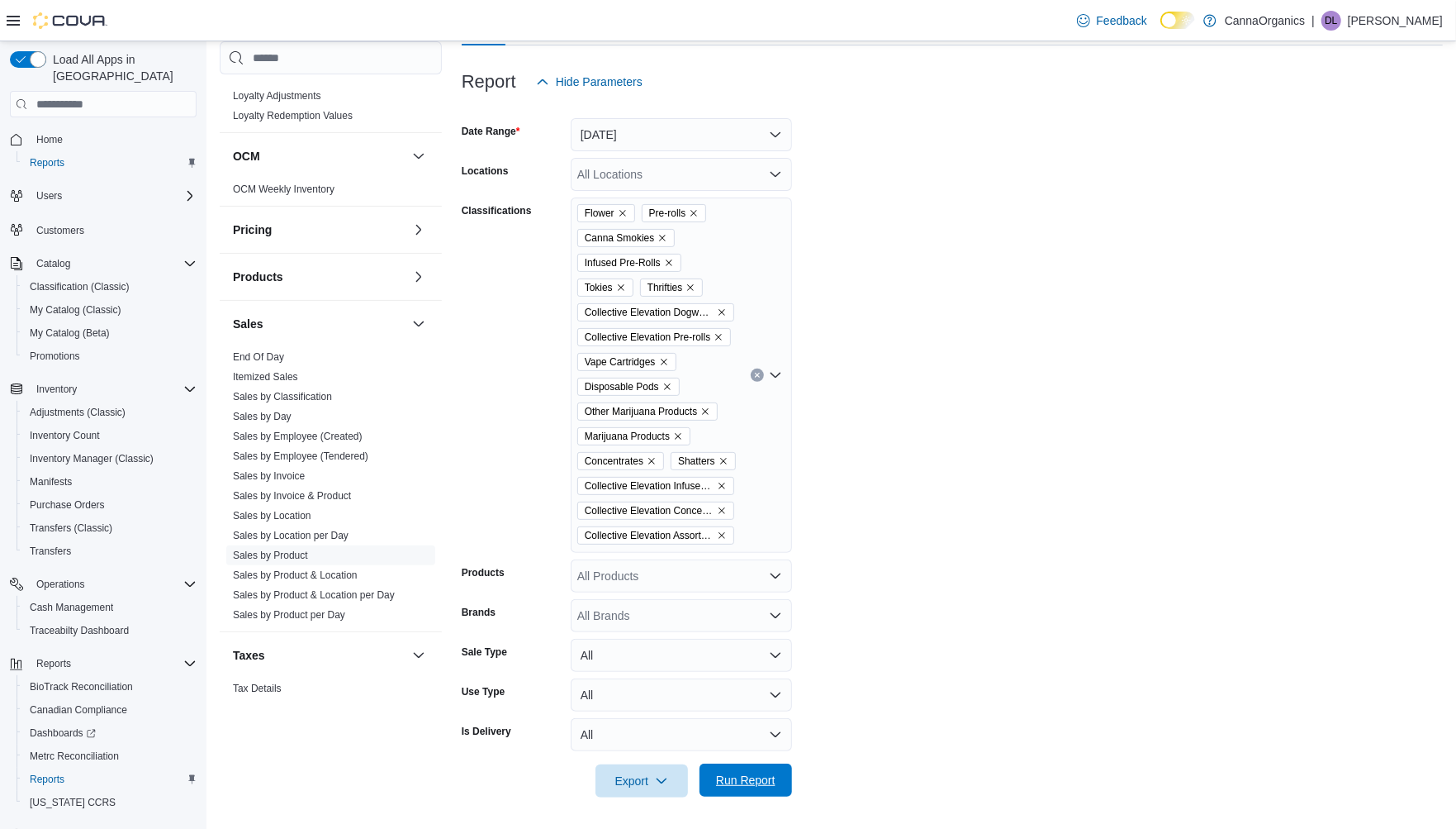
click at [737, 774] on span "Run Report" at bounding box center [745, 779] width 59 height 17
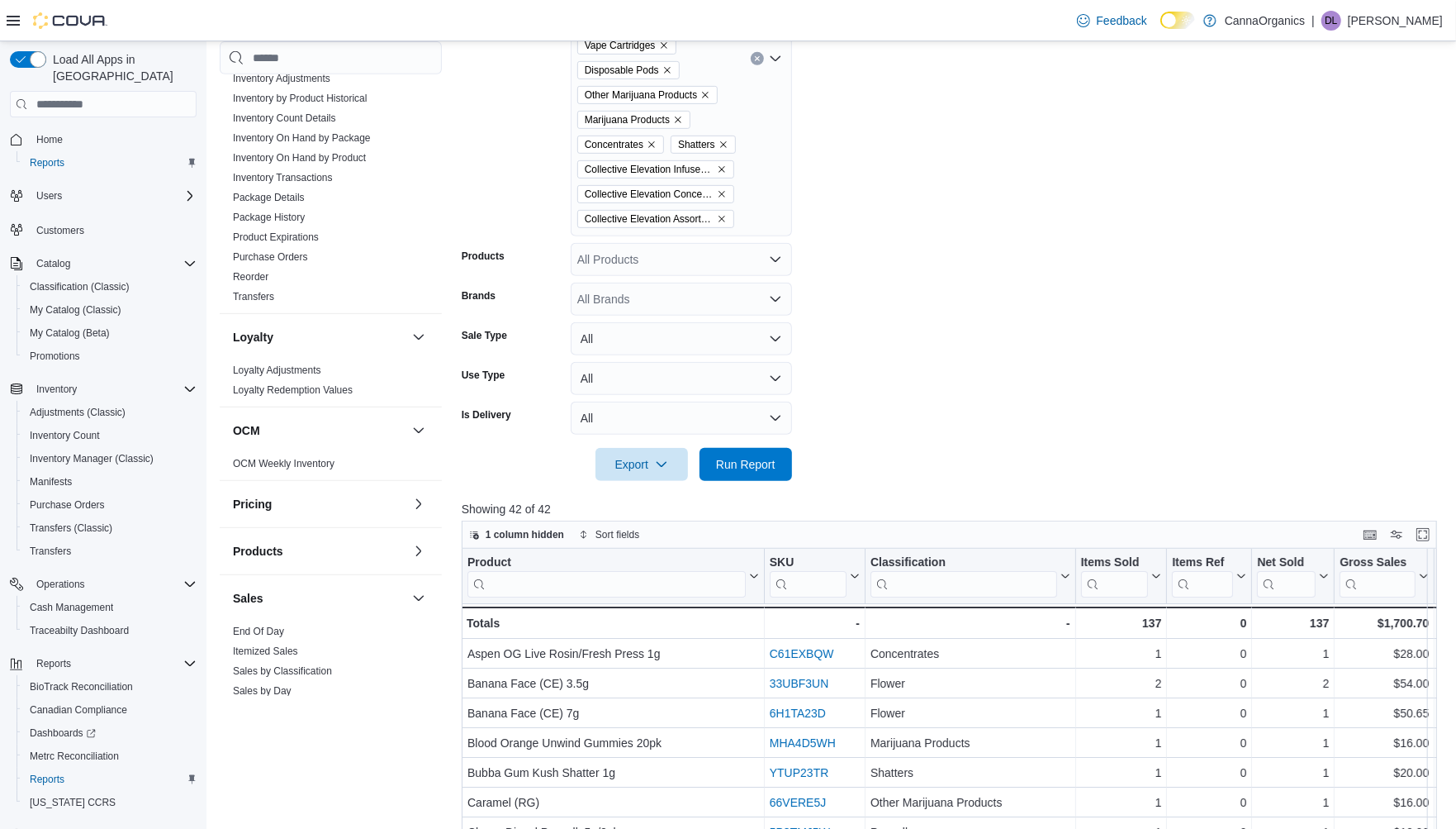
scroll to position [185, 0]
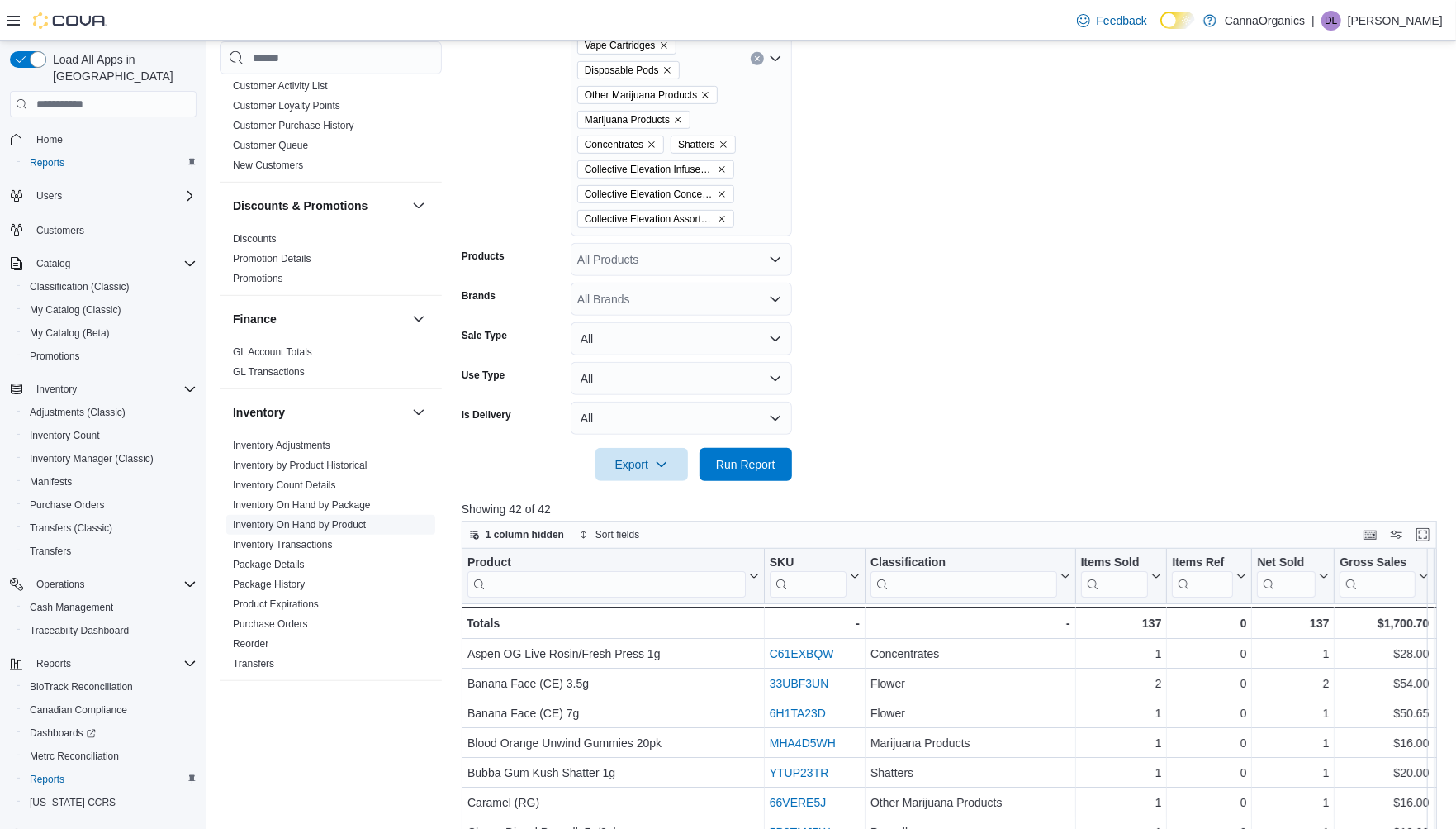
click at [297, 524] on link "Inventory On Hand by Product" at bounding box center [299, 525] width 133 height 12
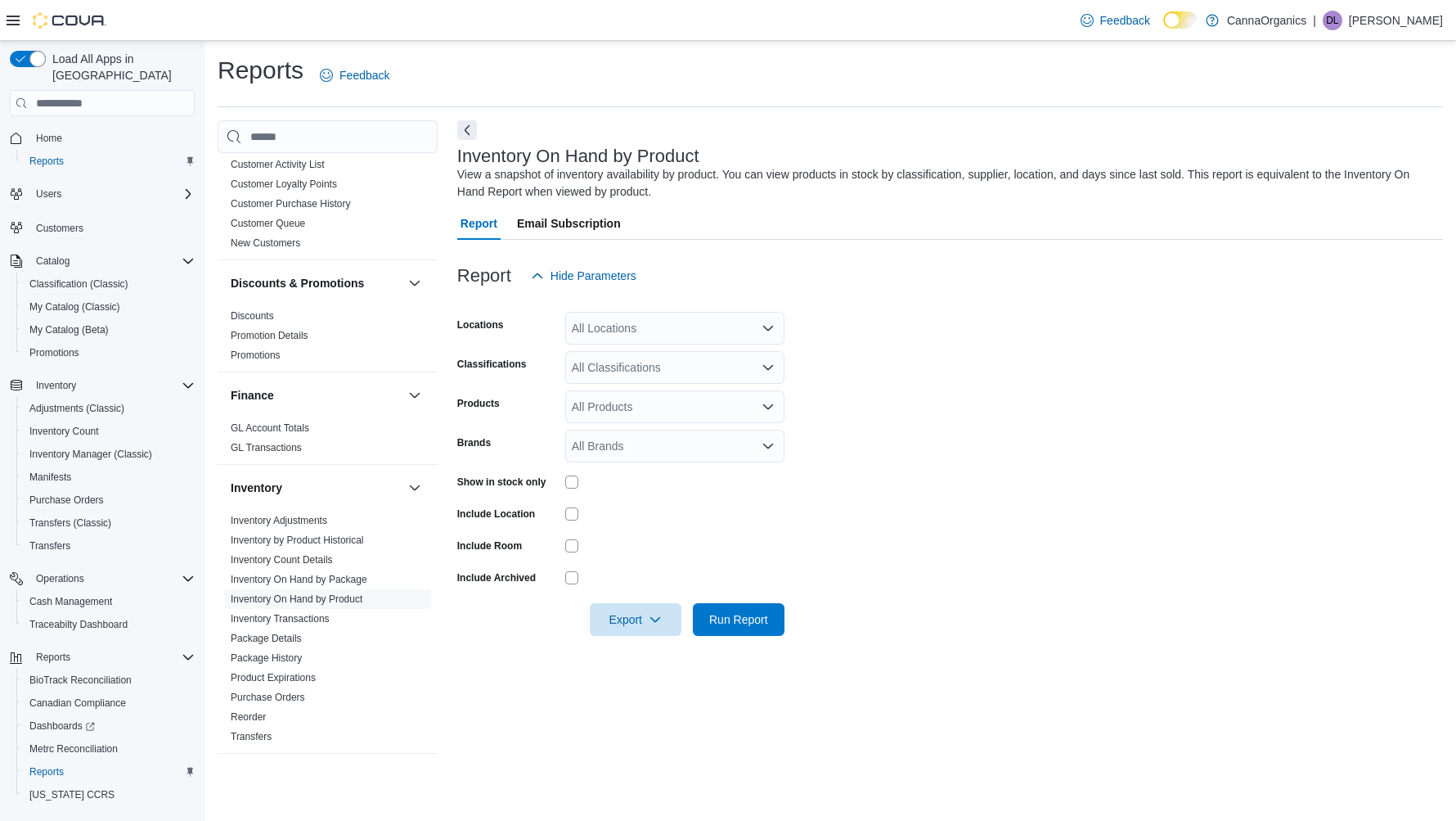
click at [657, 369] on div "All Classifications" at bounding box center [674, 366] width 219 height 32
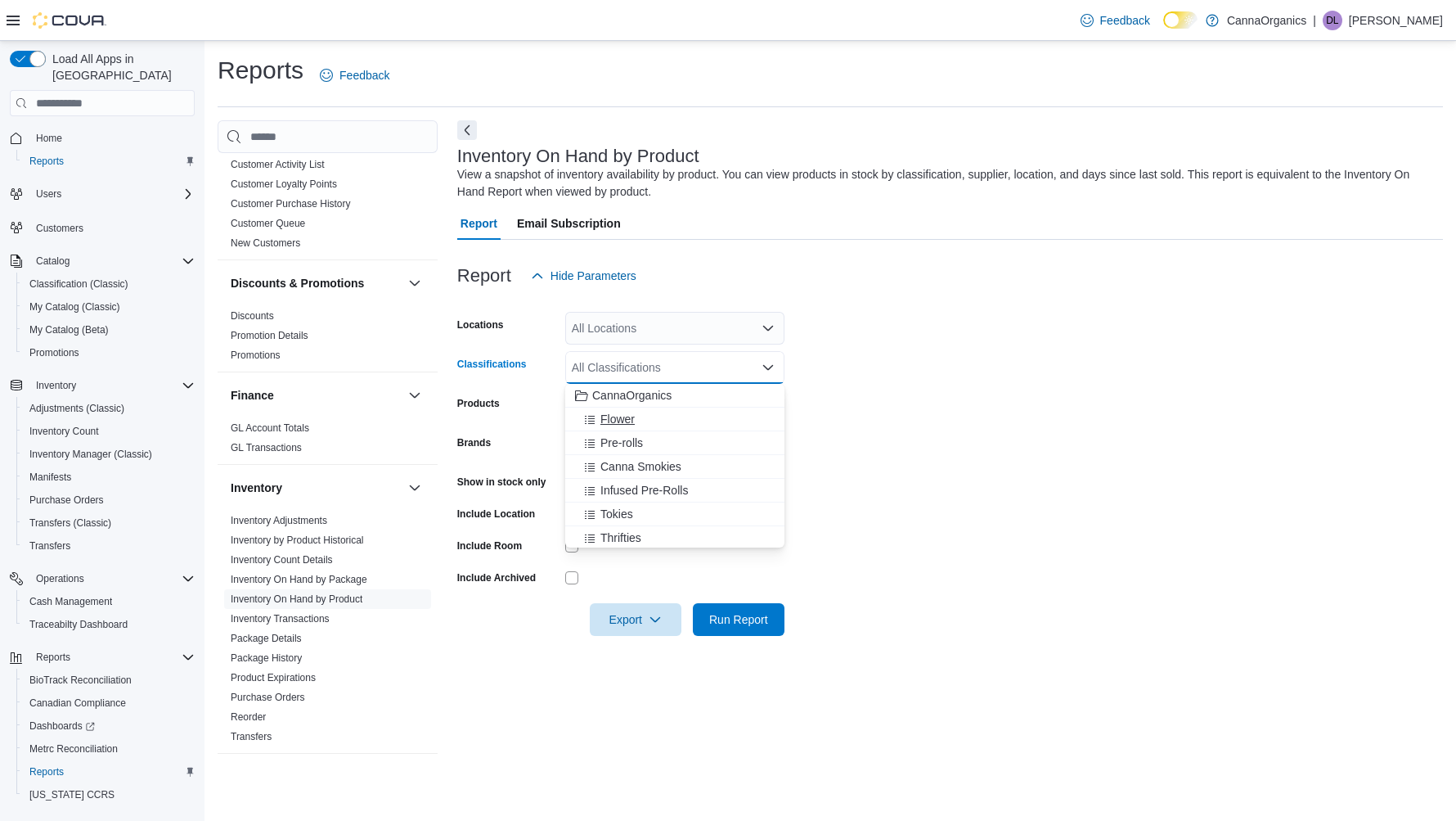
click at [632, 414] on span "Flower" at bounding box center [617, 418] width 34 height 17
click at [632, 415] on span "Pre-rolls" at bounding box center [620, 418] width 42 height 17
click at [632, 424] on span "Canna Smokies" at bounding box center [640, 418] width 81 height 17
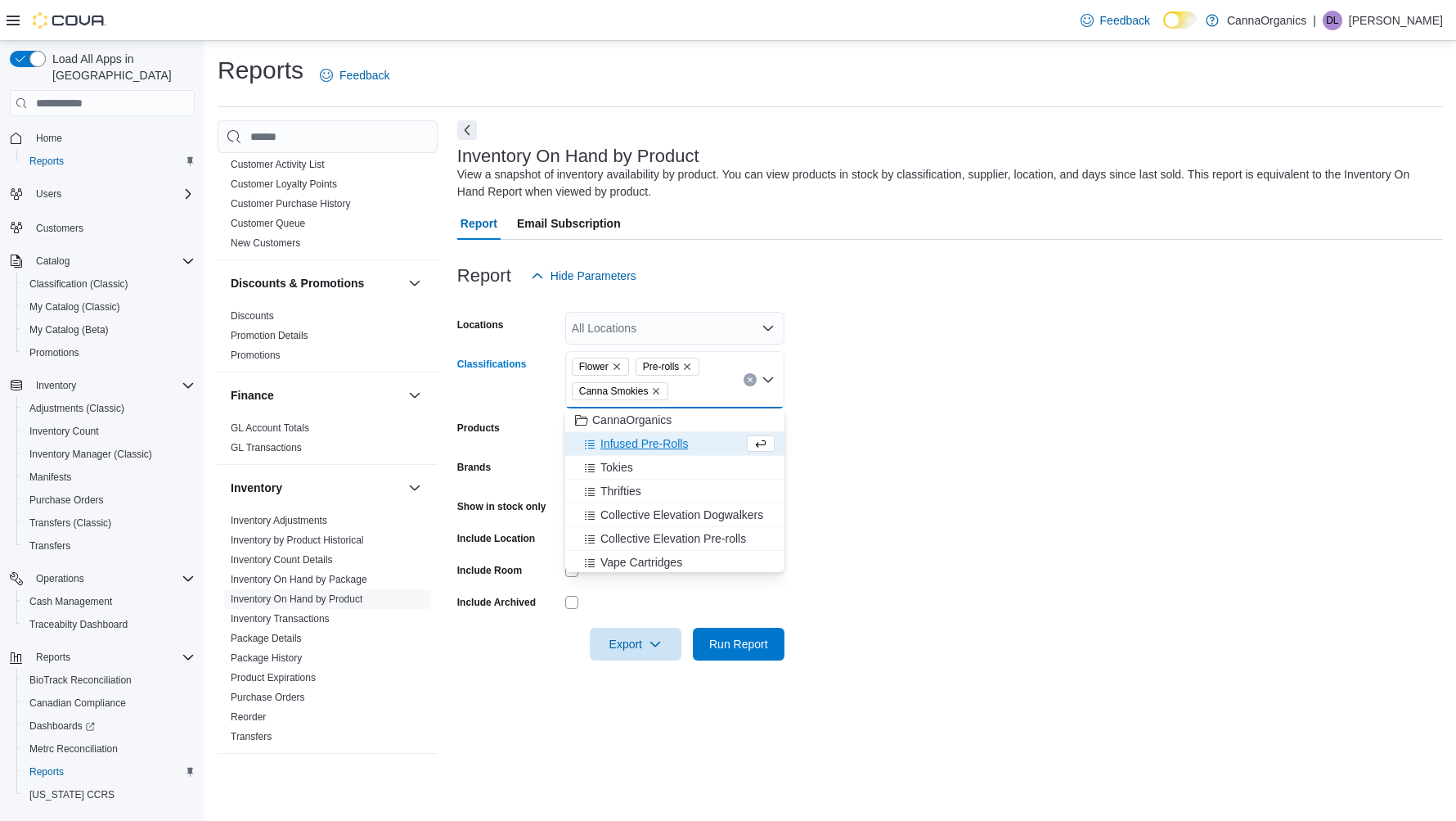
click at [633, 438] on span "Infused Pre-Rolls" at bounding box center [643, 443] width 87 height 17
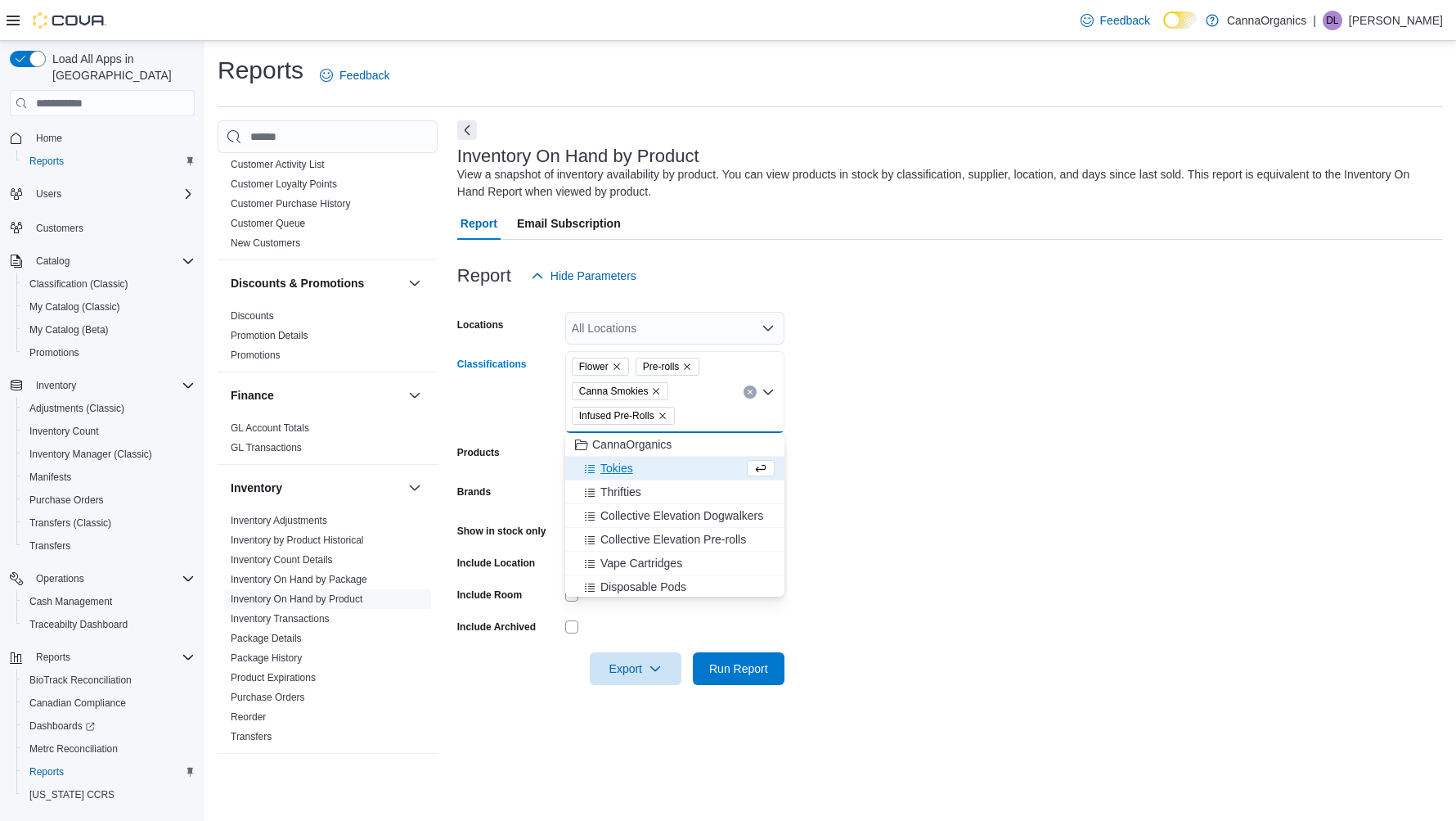
click at [633, 466] on div "Tokies" at bounding box center [660, 467] width 169 height 17
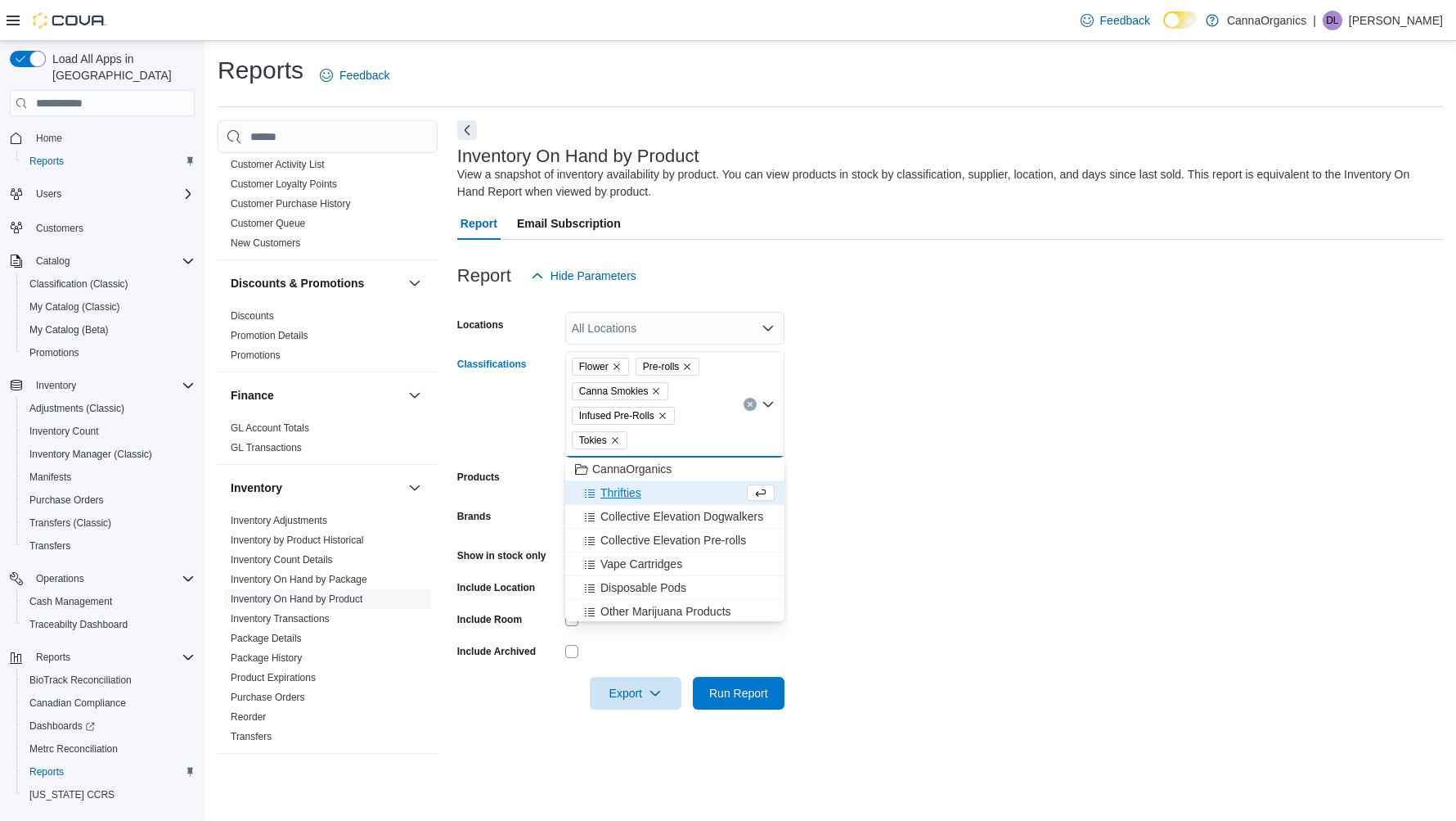
click at [633, 494] on span "Thrifties" at bounding box center [620, 492] width 41 height 17
click at [634, 512] on span "Collective Elevation Pre-rolls" at bounding box center [673, 516] width 145 height 17
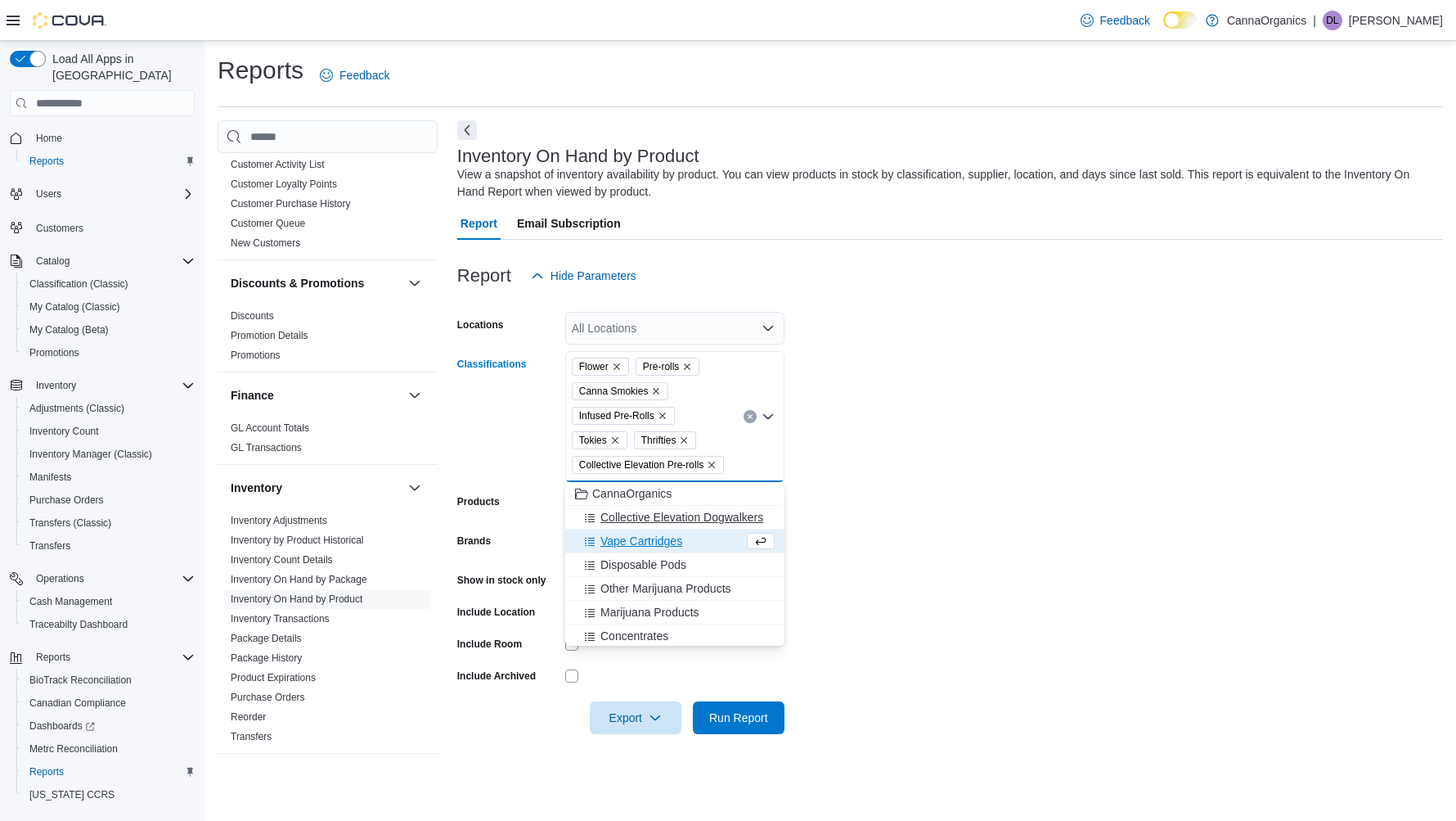
click at [635, 517] on span "Collective Elevation Dogwalkers" at bounding box center [681, 517] width 163 height 17
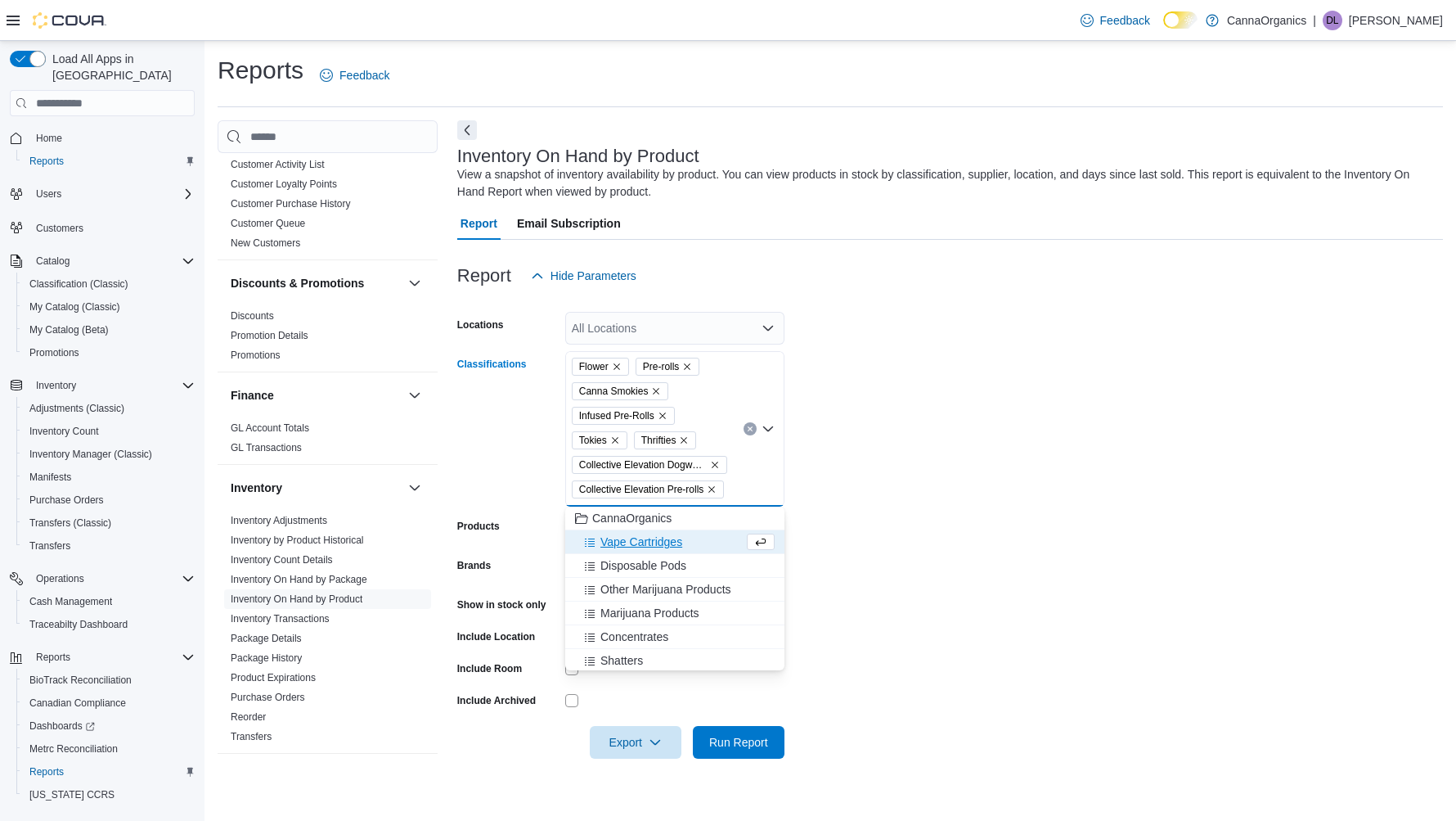
click at [649, 541] on span "Vape Cartridges" at bounding box center [640, 541] width 81 height 17
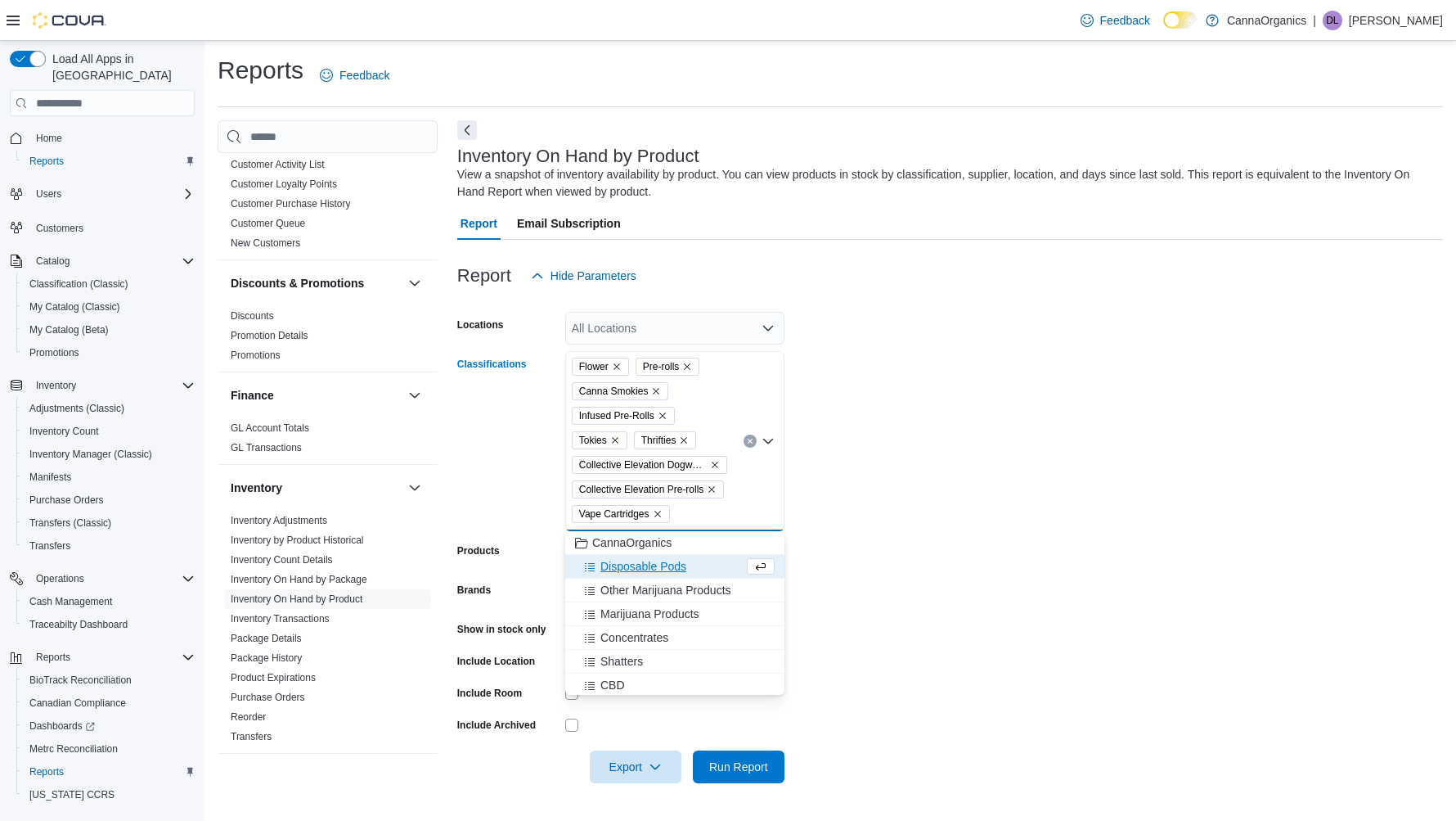
click at [656, 566] on span "Disposable Pods" at bounding box center [642, 566] width 85 height 17
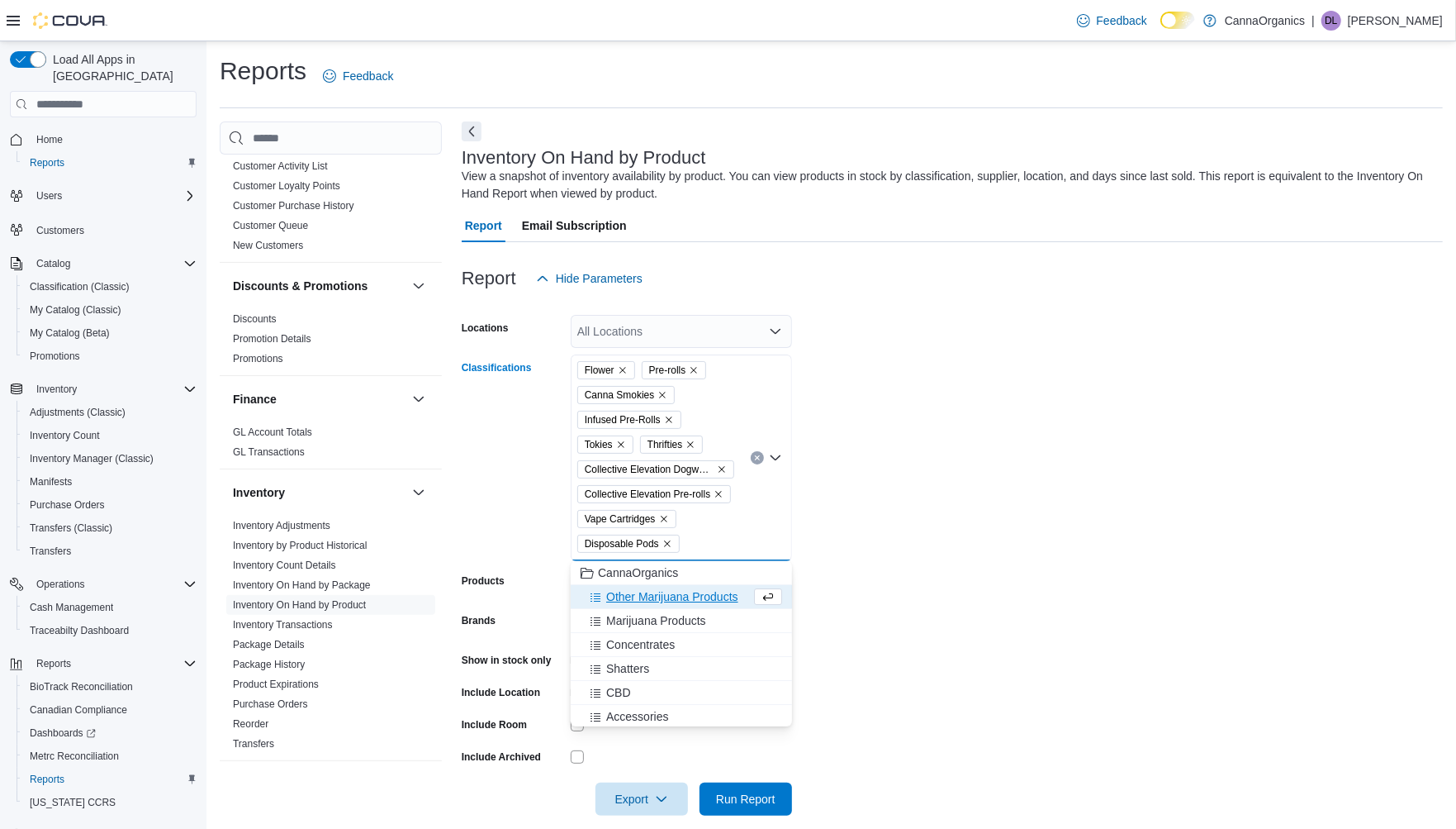
click at [669, 592] on span "Other Marijuana Products" at bounding box center [671, 596] width 132 height 17
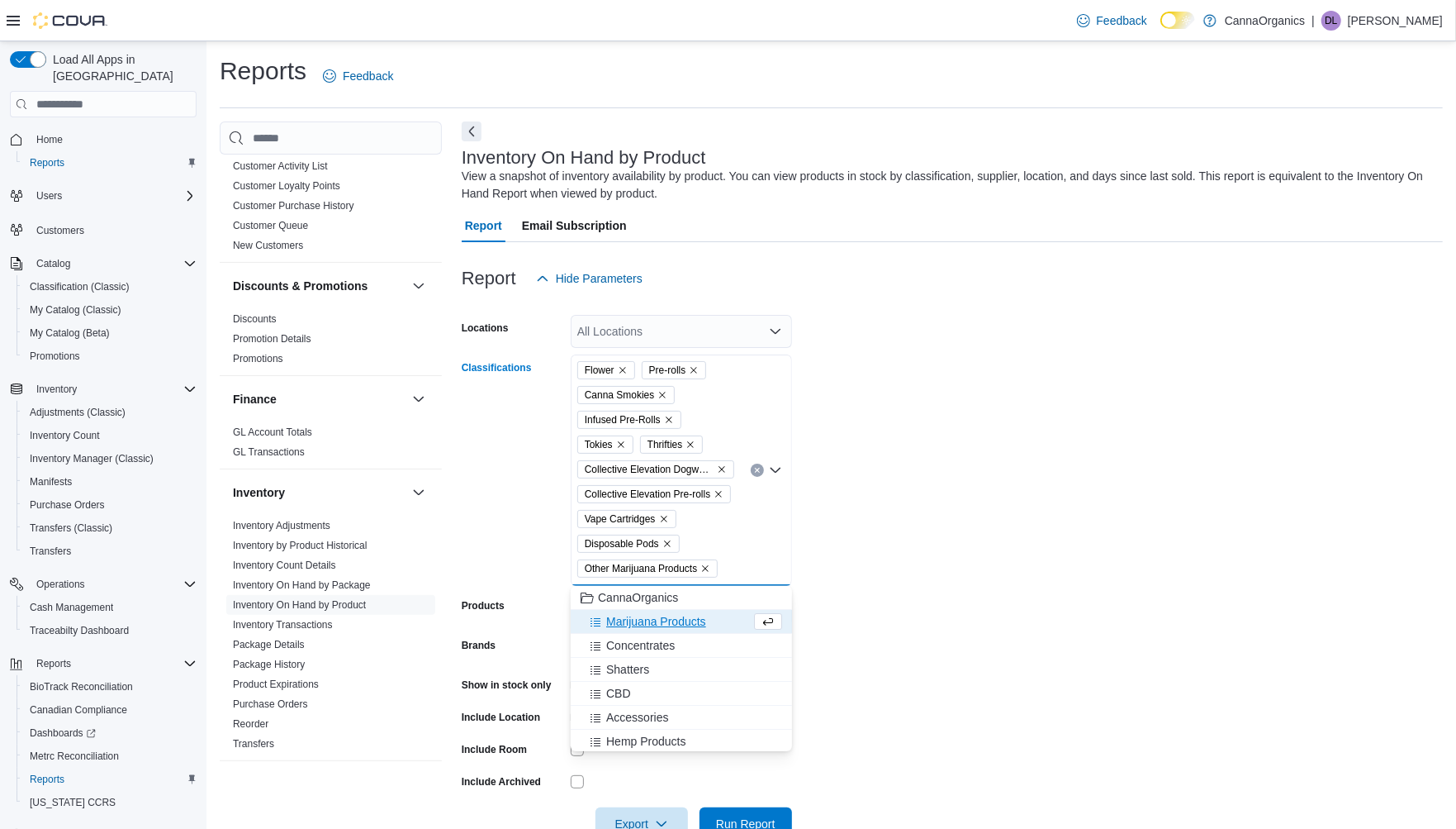
click at [670, 621] on span "Marijuana Products" at bounding box center [655, 621] width 100 height 17
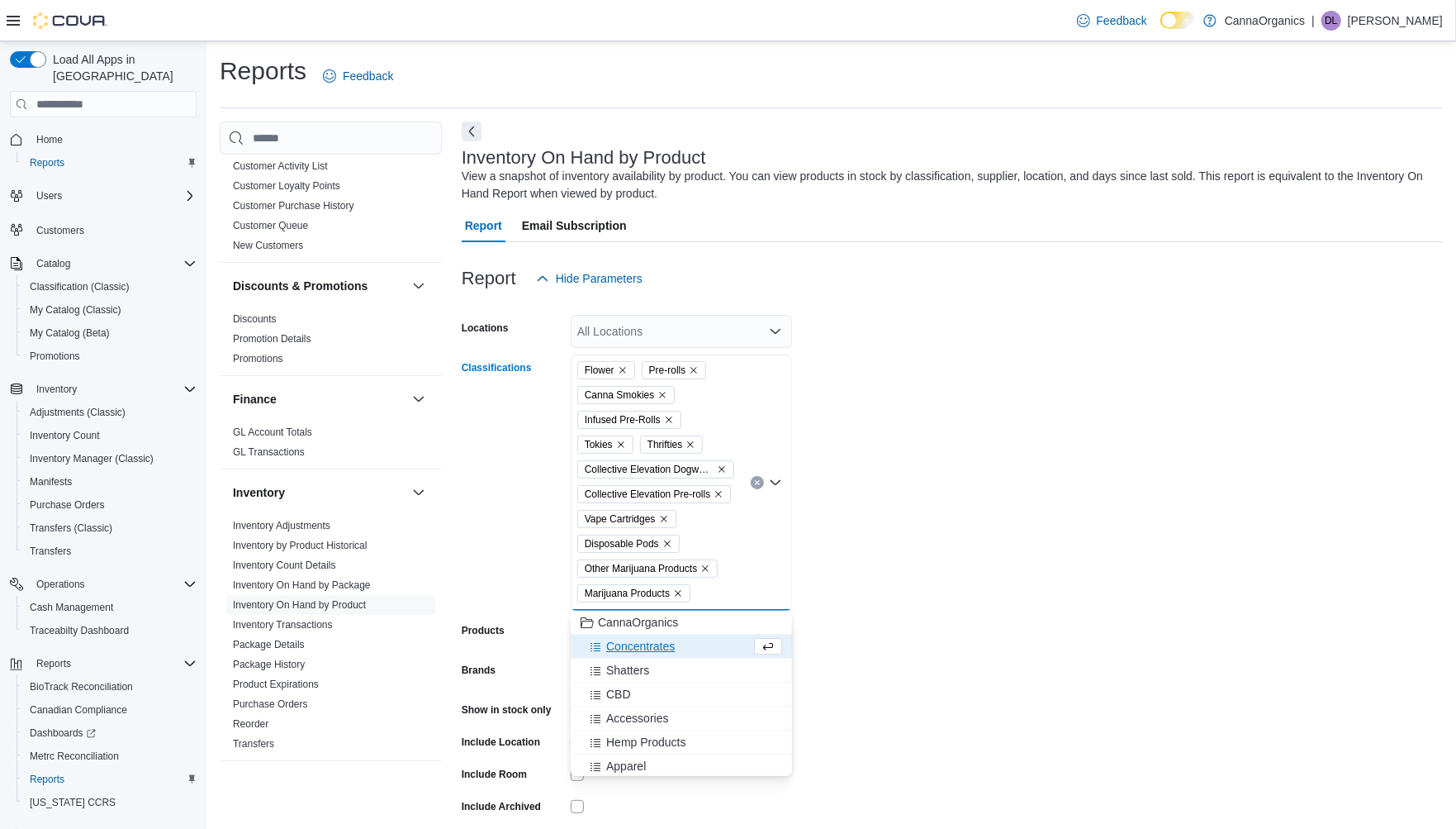
click at [665, 648] on span "Concentrates" at bounding box center [639, 646] width 68 height 17
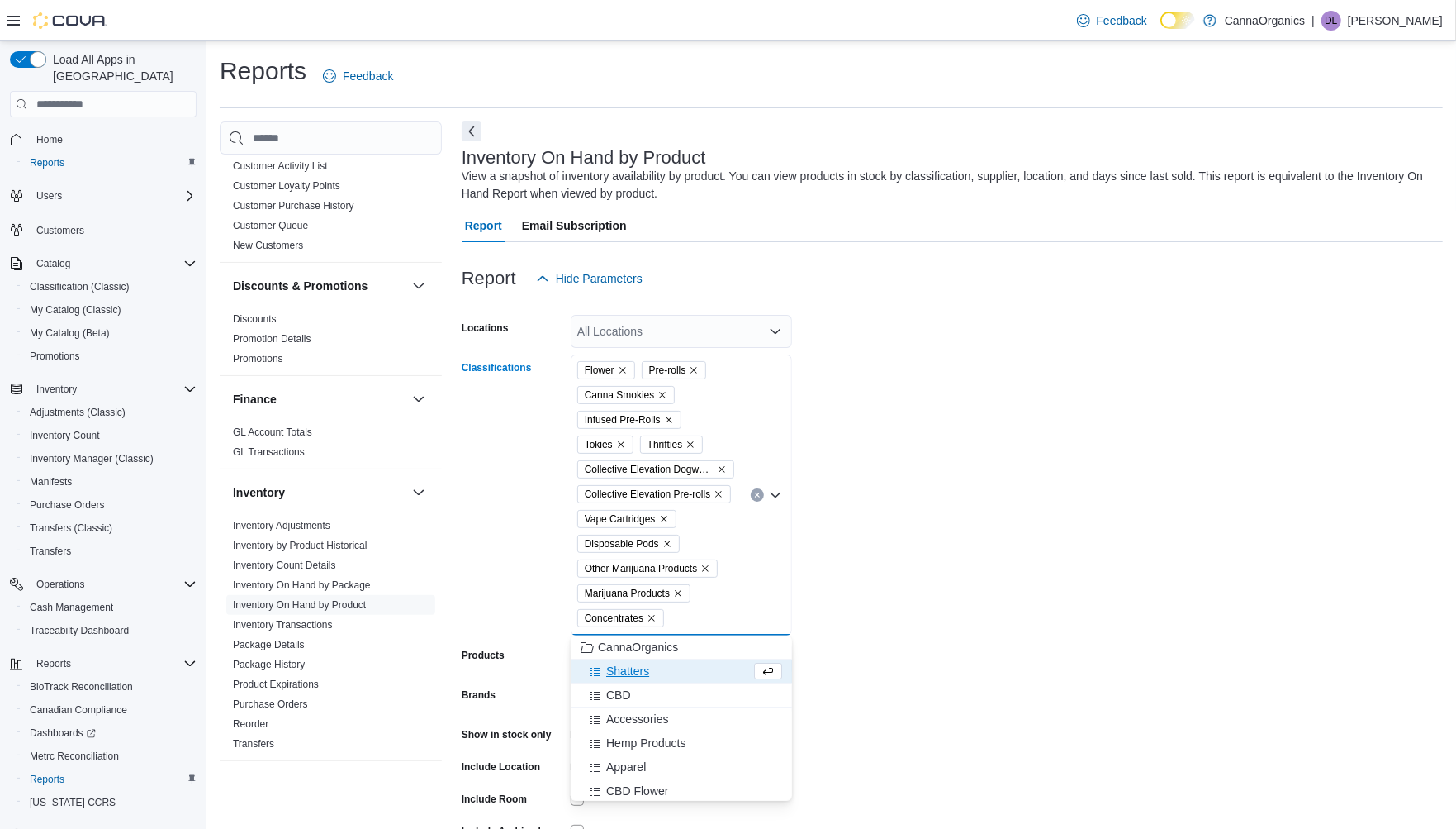
click at [652, 671] on div "Shatters" at bounding box center [666, 670] width 170 height 17
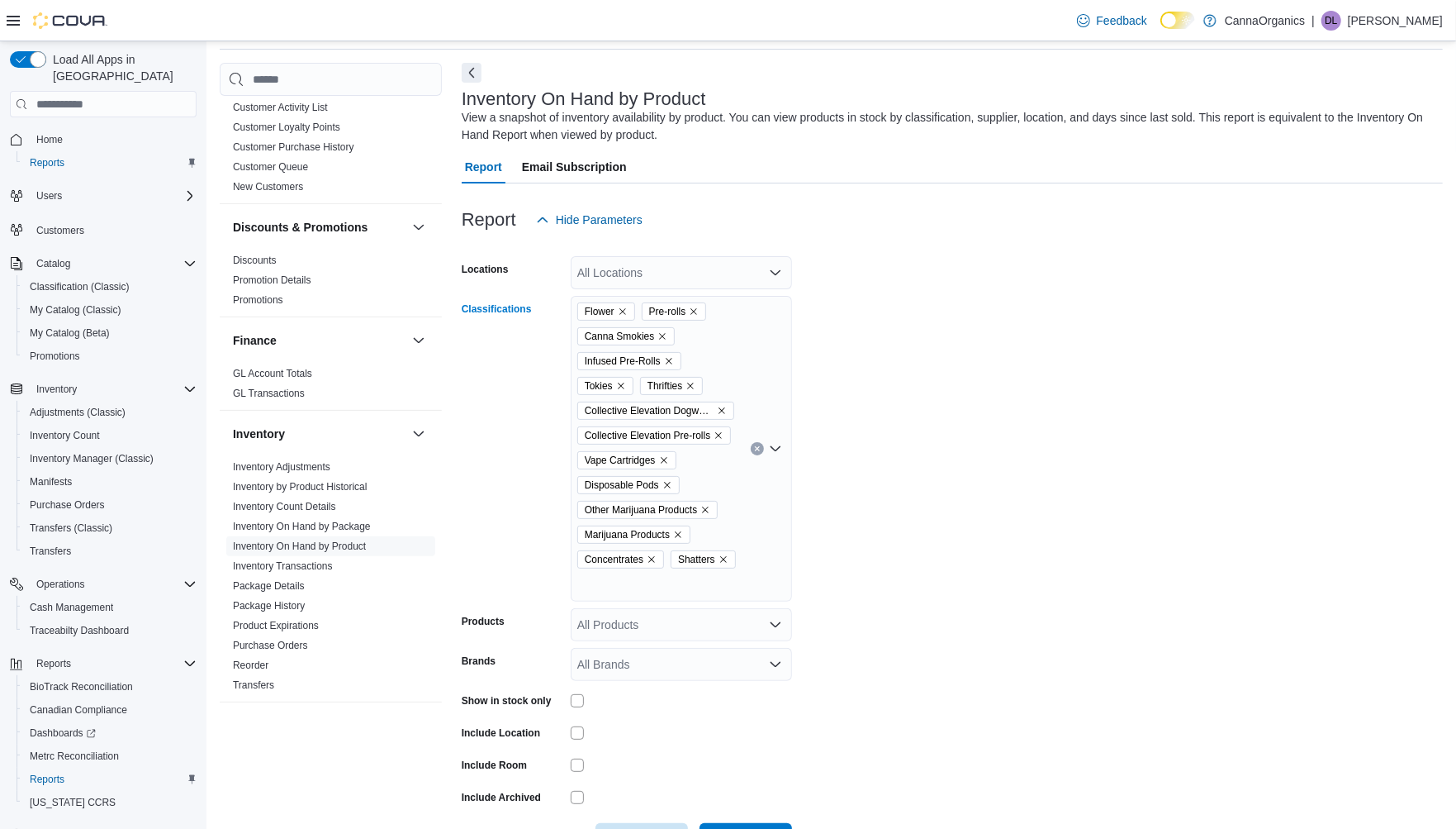
scroll to position [91, 0]
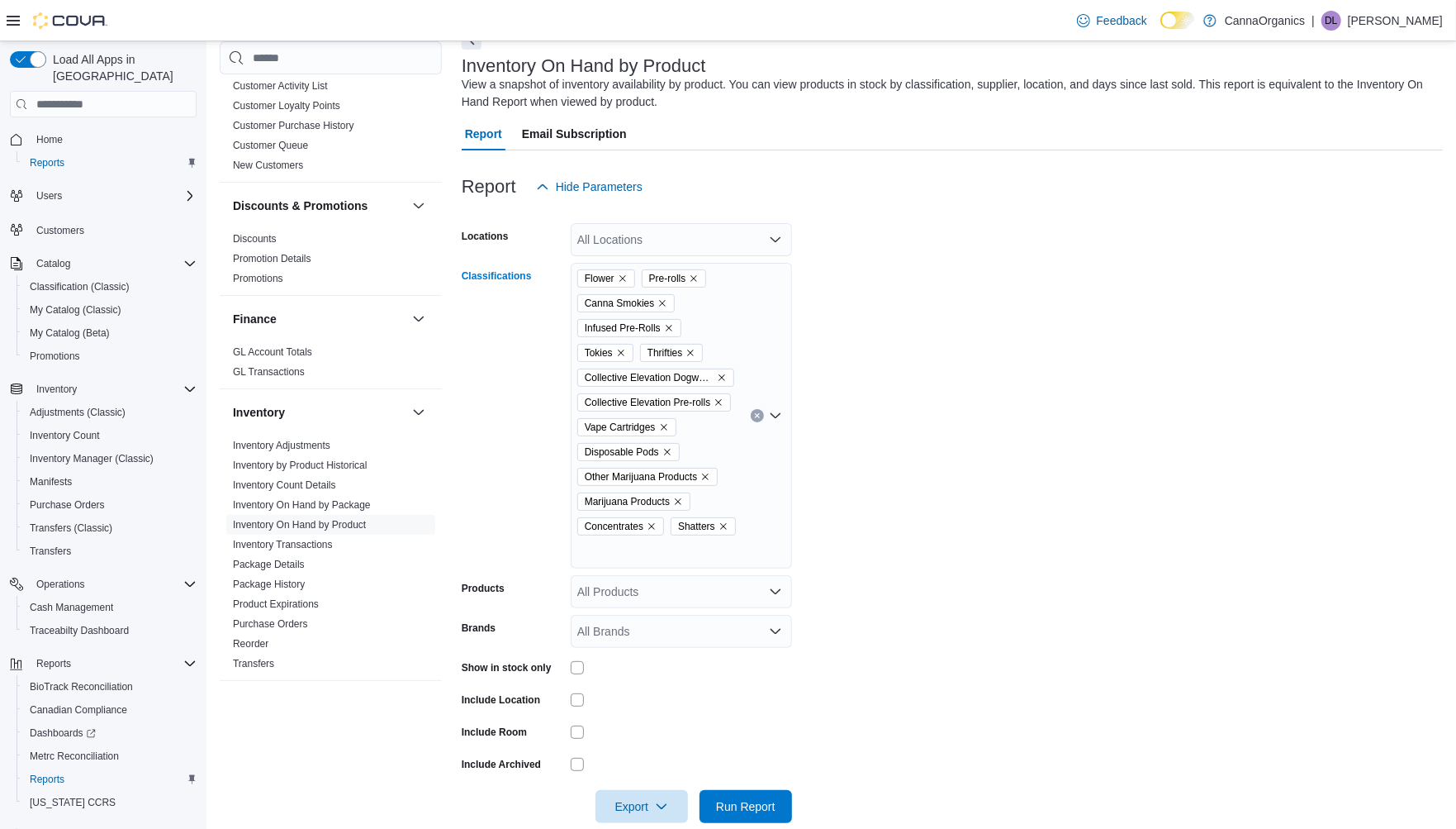
click at [773, 414] on icon "Open list of options" at bounding box center [775, 414] width 13 height 13
click at [730, 724] on span "Collective Elevation Infused Dogwalkers" at bounding box center [708, 723] width 205 height 17
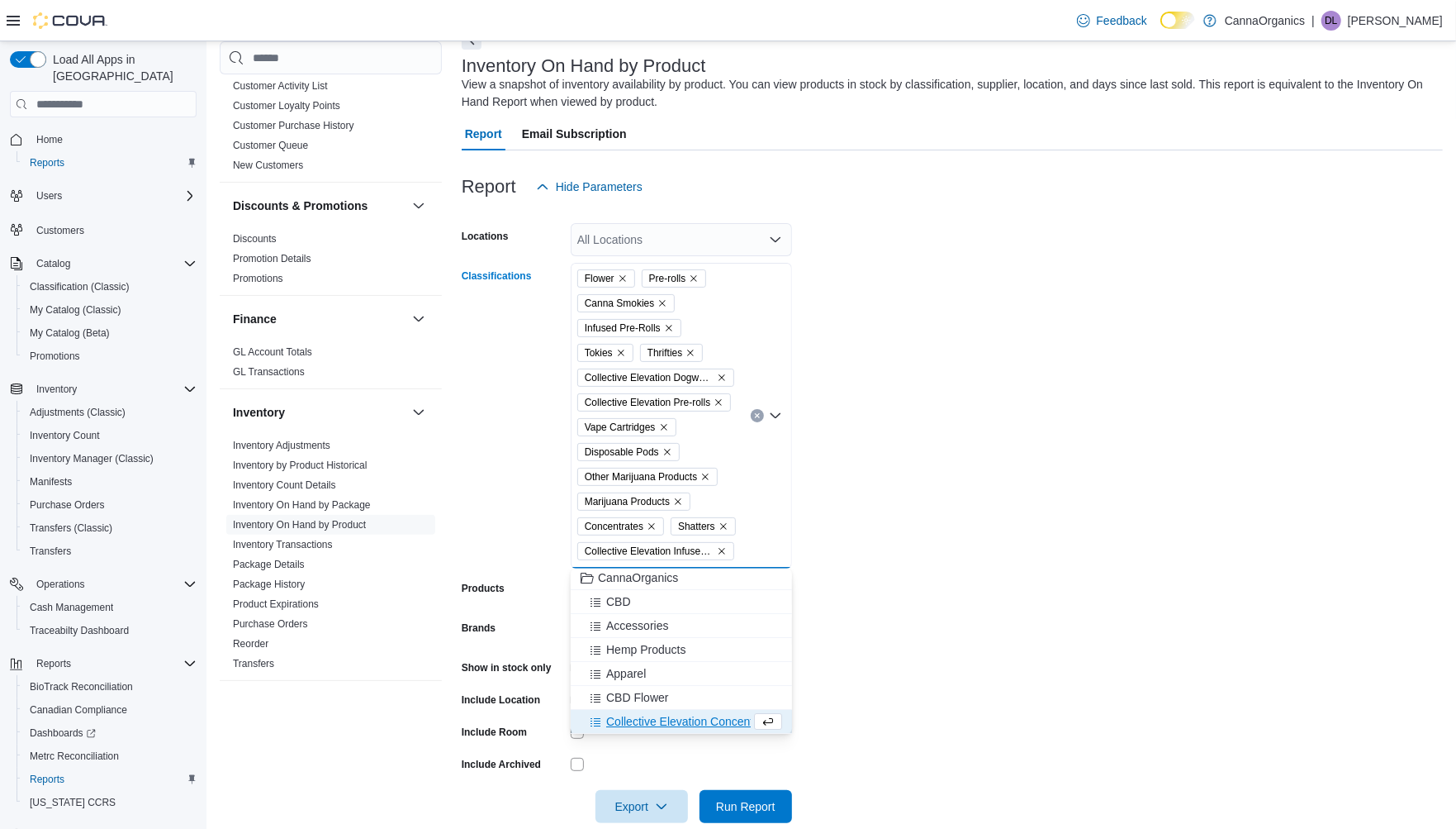
click at [720, 721] on span "Collective Elevation Concentrates" at bounding box center [692, 721] width 172 height 17
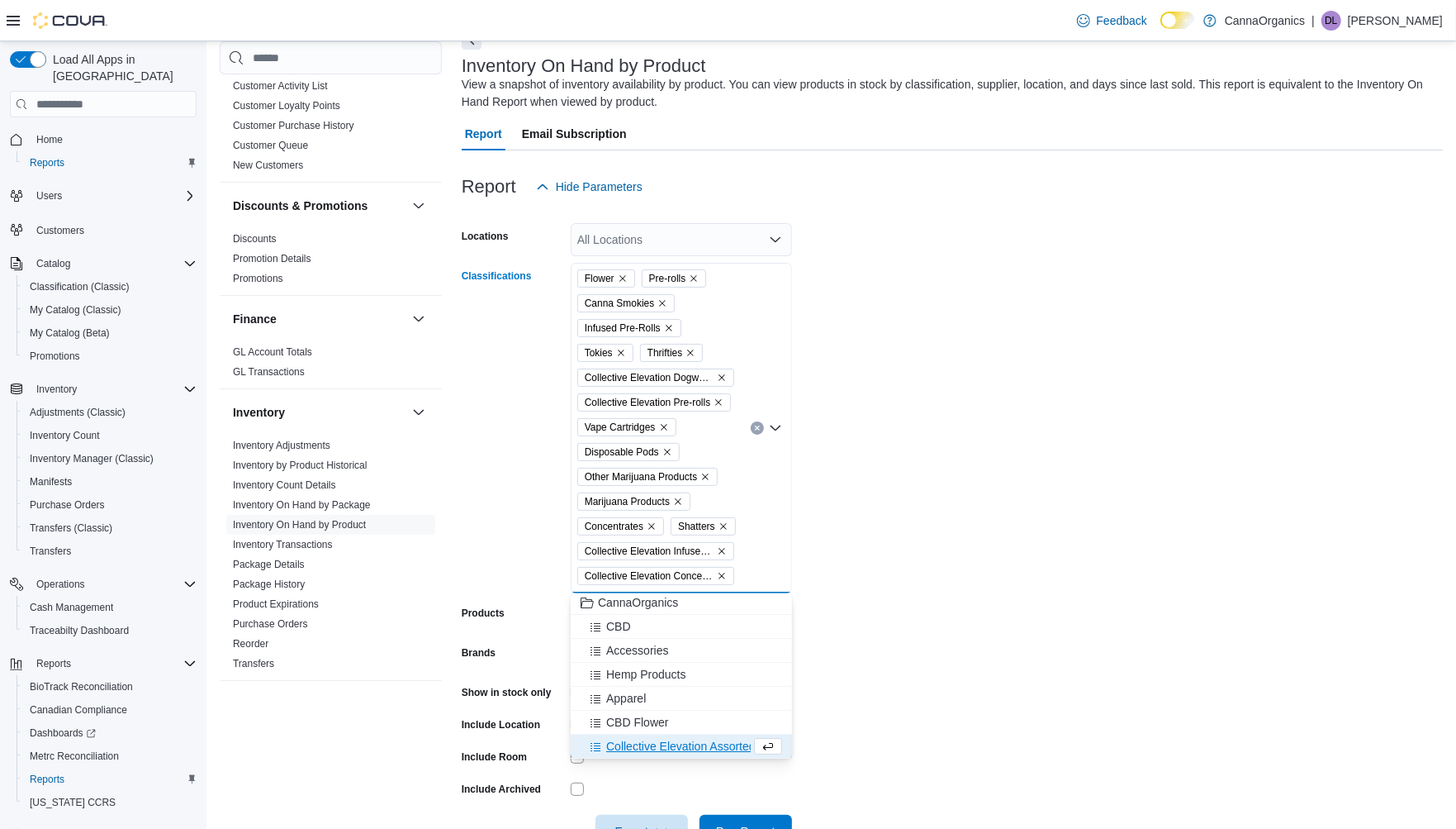
click at [714, 748] on span "Collective Elevation Assorted Edibles" at bounding box center [701, 746] width 190 height 17
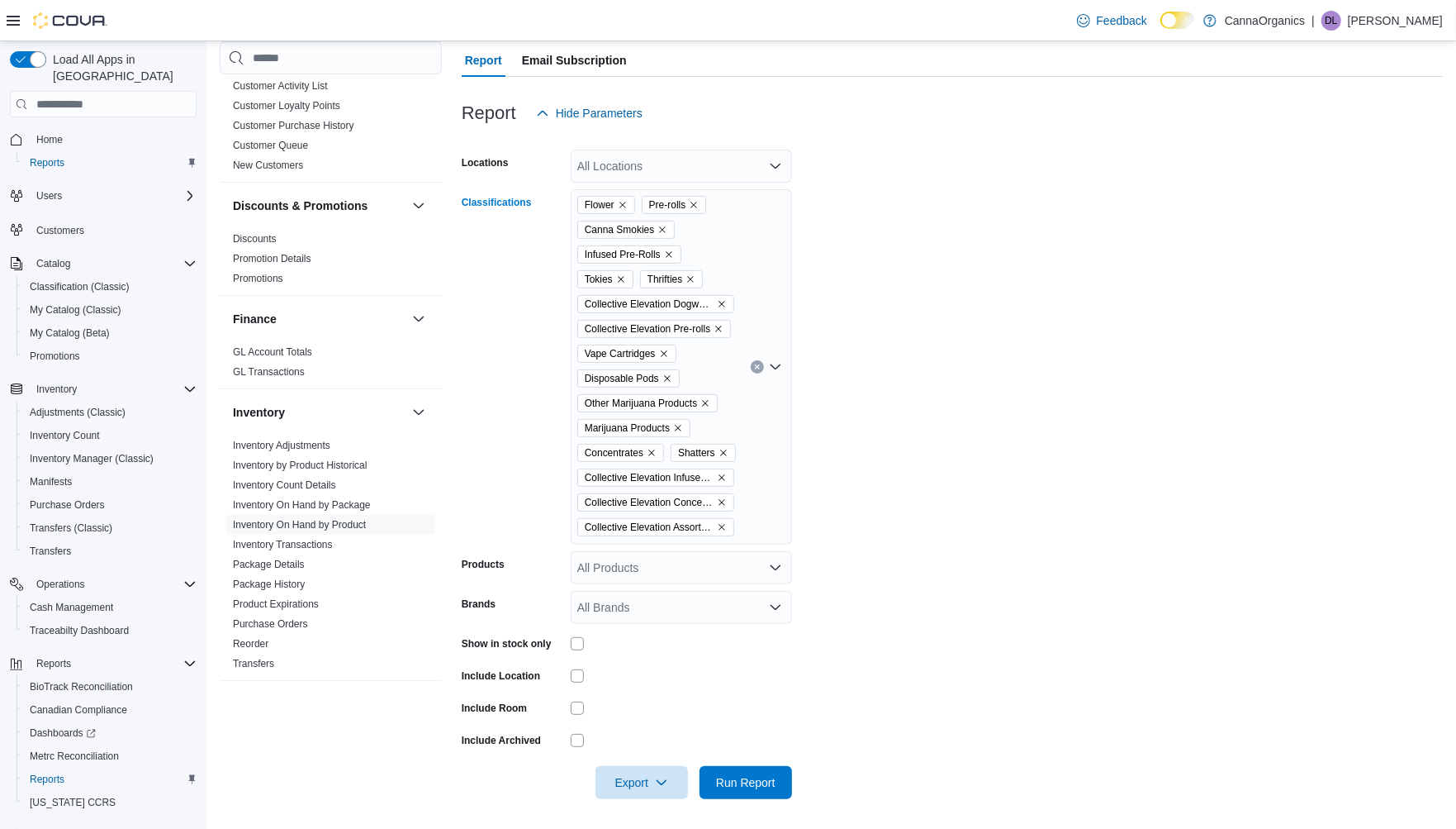
scroll to position [168, 0]
click at [733, 778] on span "Run Report" at bounding box center [745, 778] width 59 height 17
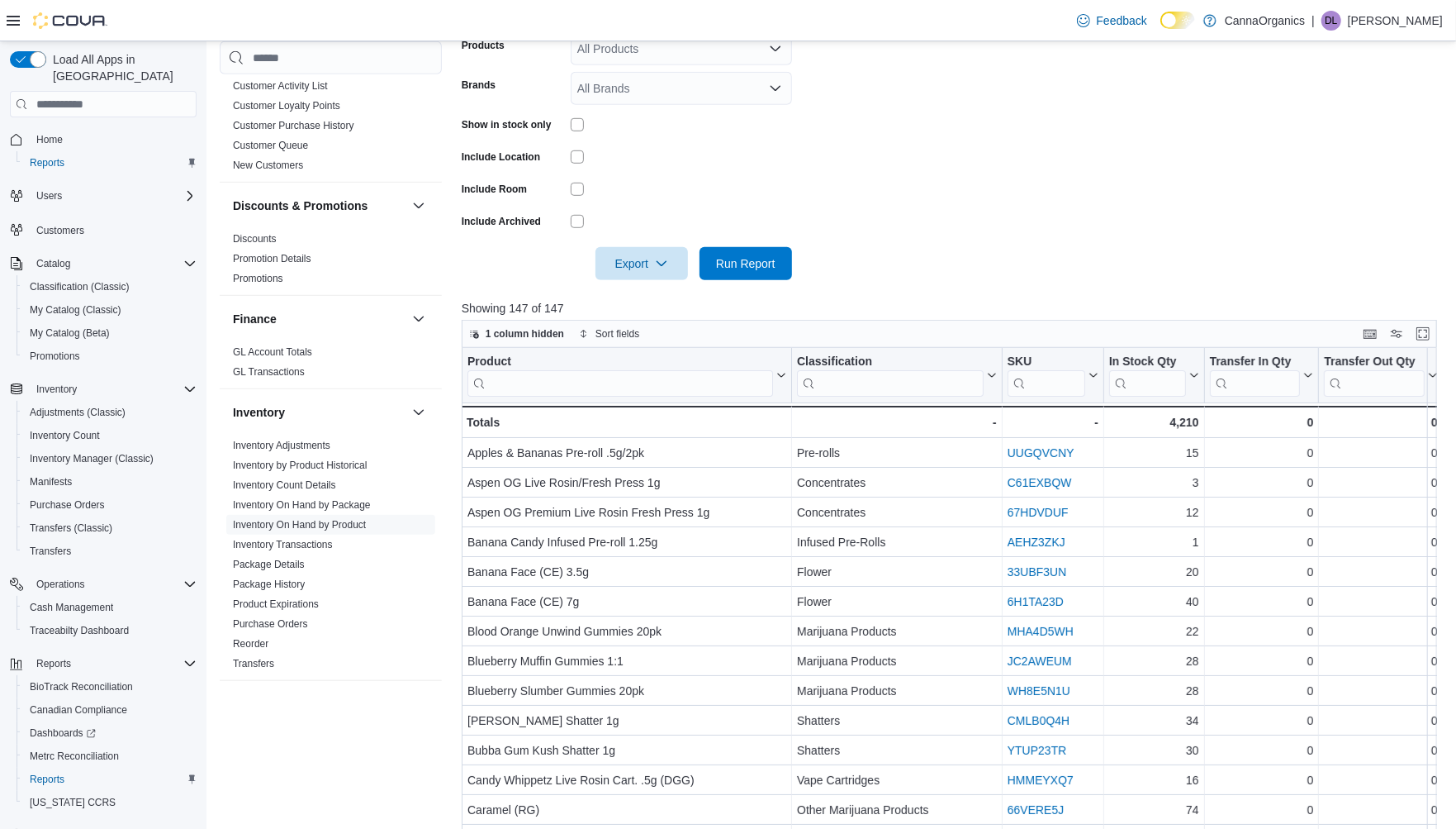
scroll to position [719, 0]
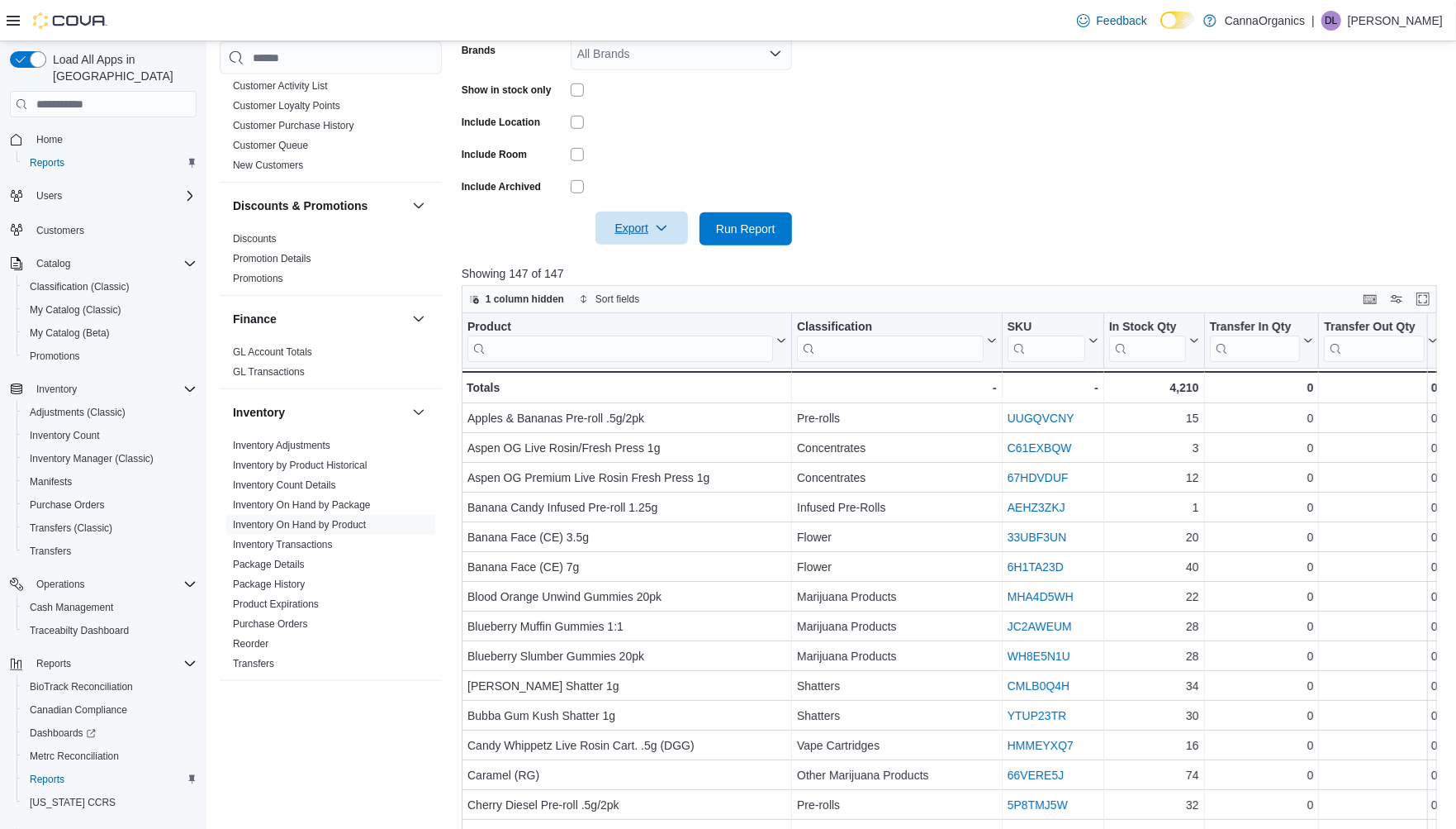
click at [632, 232] on span "Export" at bounding box center [641, 227] width 72 height 33
